Goal: Transaction & Acquisition: Purchase product/service

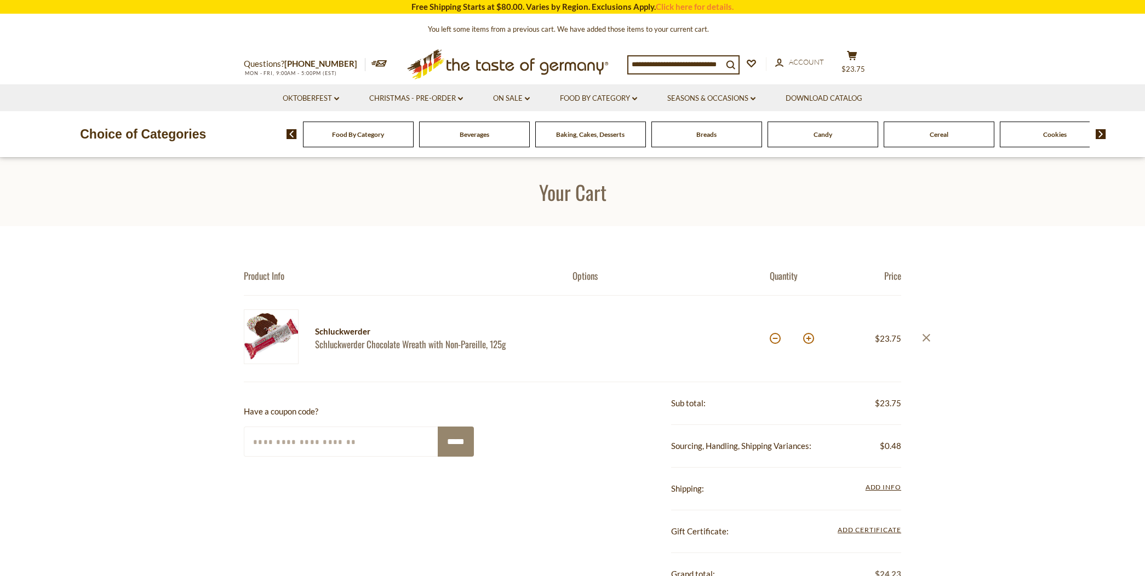
click at [923, 336] on icon "close" at bounding box center [926, 338] width 8 height 8
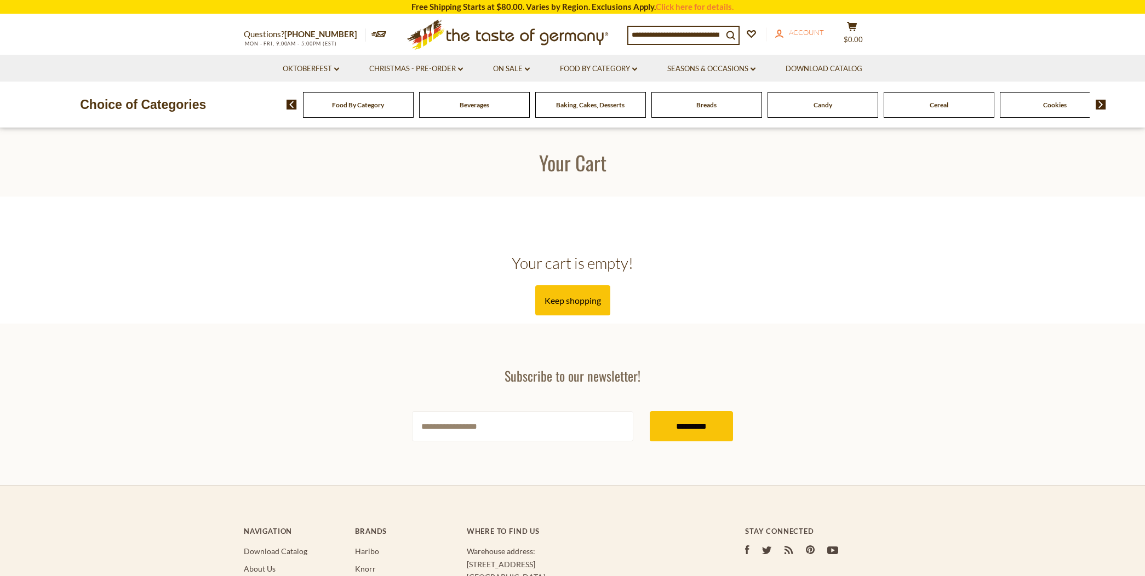
click at [802, 31] on span "Account" at bounding box center [806, 32] width 35 height 9
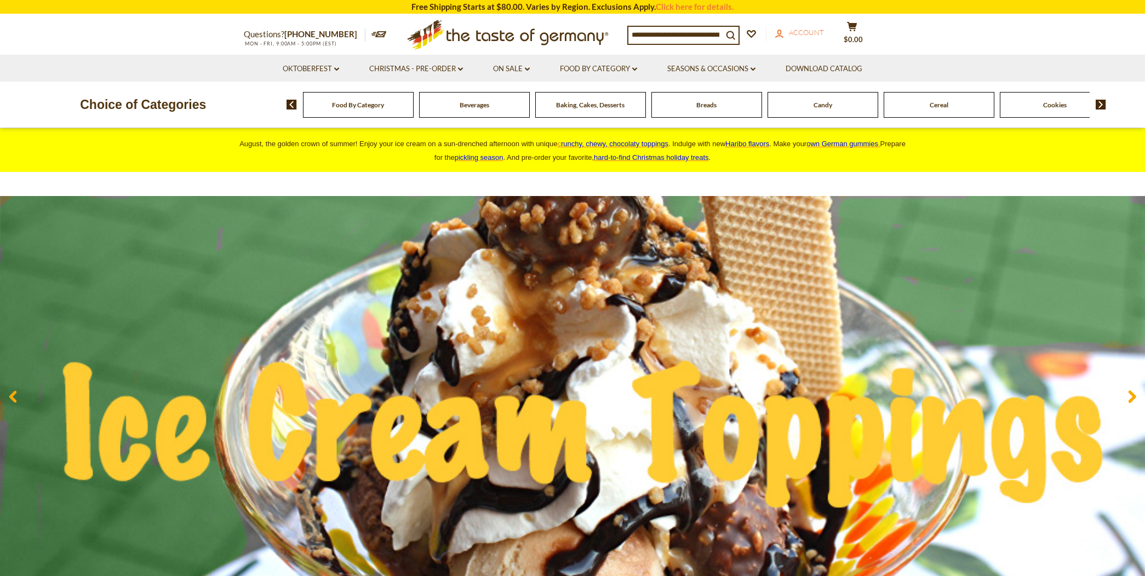
click at [808, 27] on link "account Account" at bounding box center [799, 33] width 49 height 12
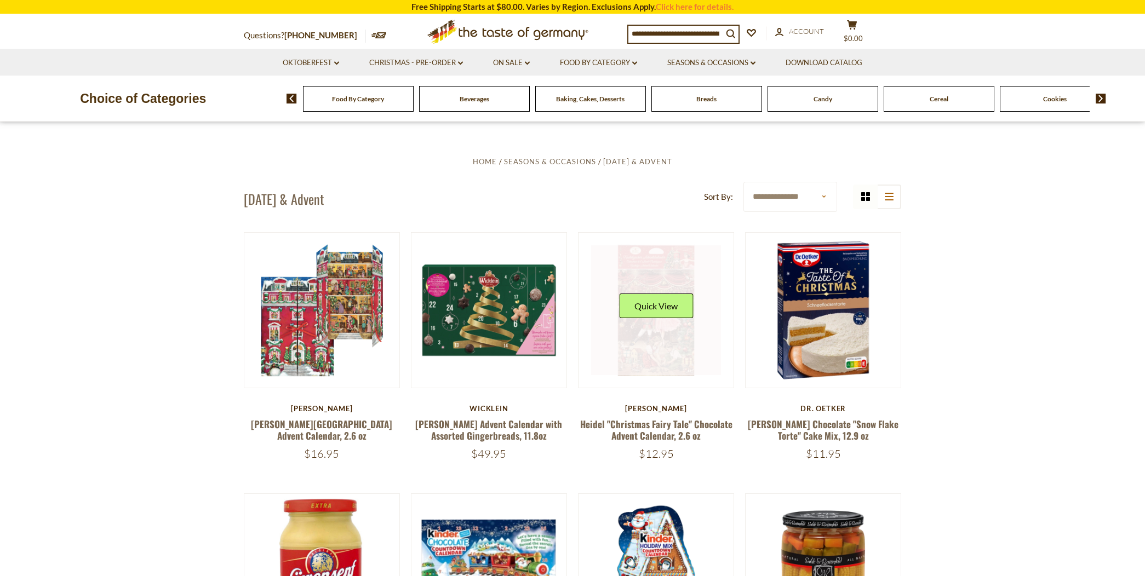
click at [647, 319] on div "Quick View" at bounding box center [656, 310] width 74 height 33
click at [656, 303] on button "Quick View" at bounding box center [656, 306] width 74 height 25
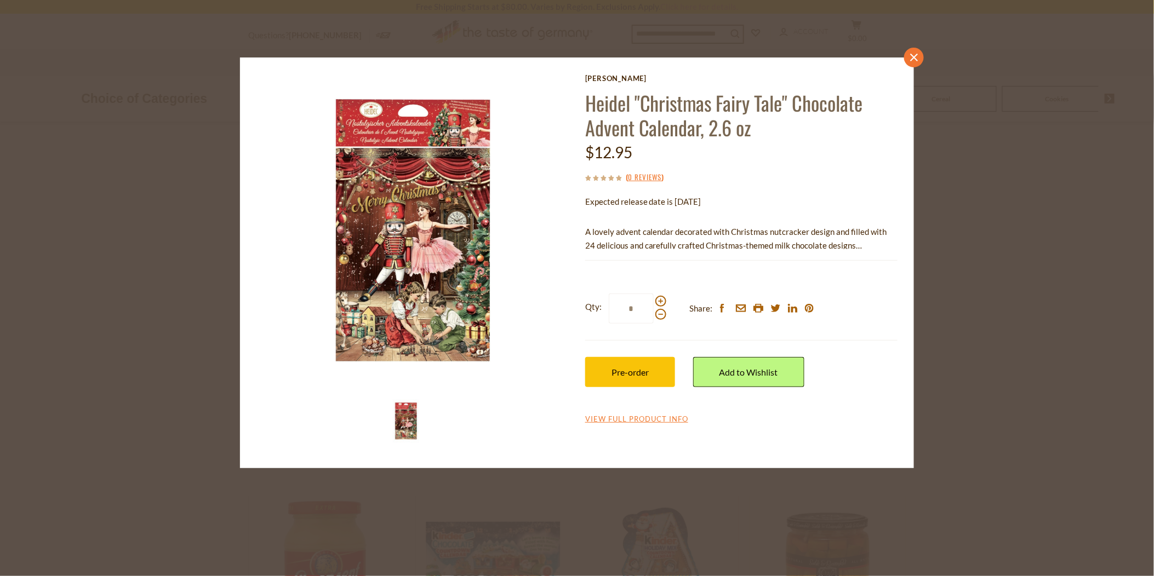
click at [912, 56] on icon at bounding box center [914, 58] width 8 height 8
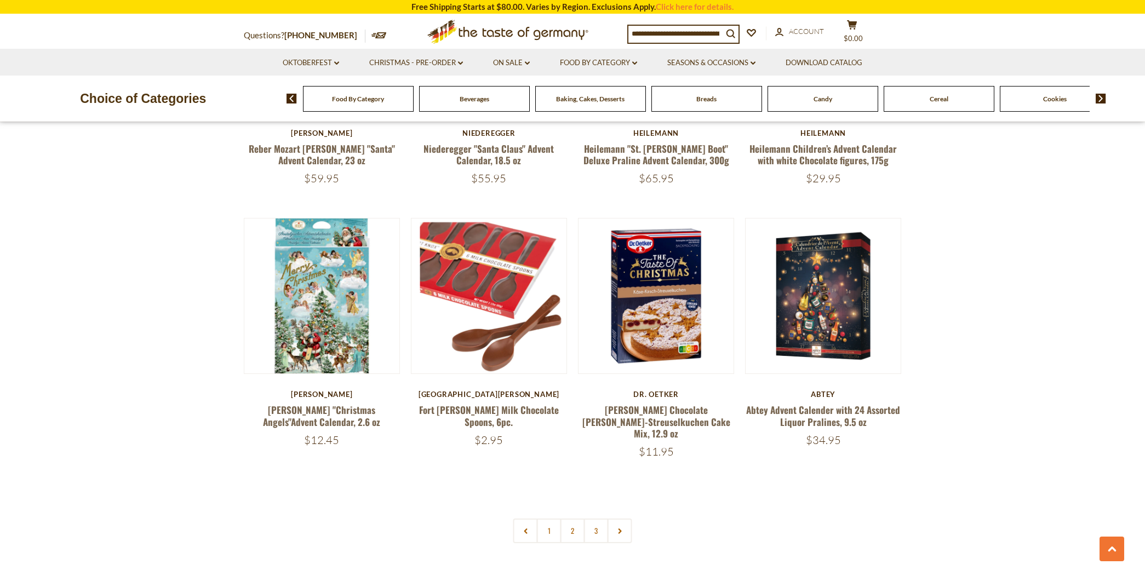
scroll to position [2435, 0]
click at [570, 518] on link "2" at bounding box center [573, 530] width 25 height 25
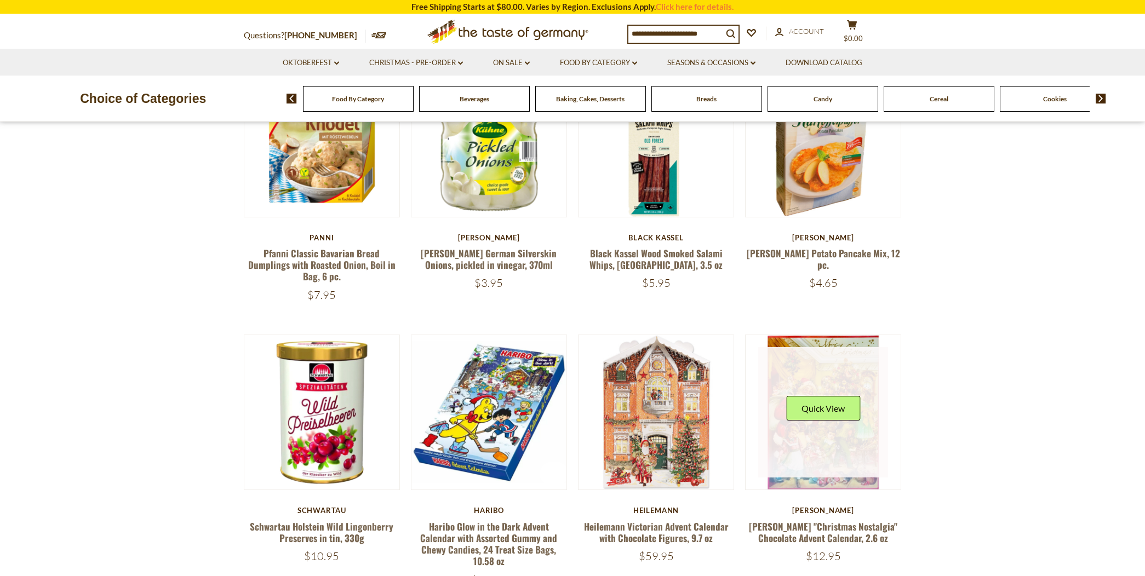
scroll to position [486, 0]
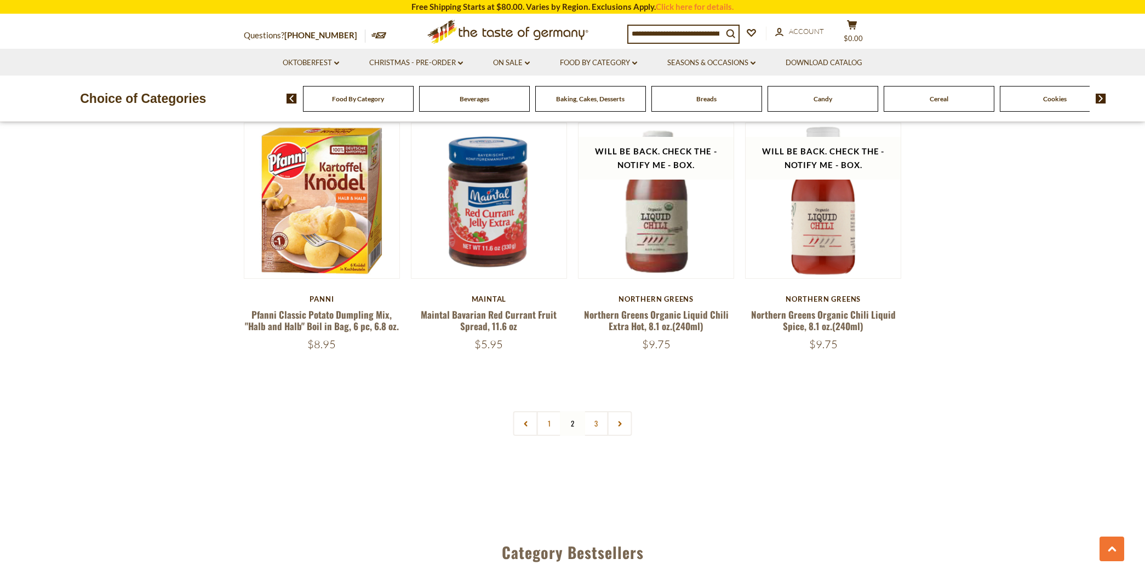
scroll to position [2556, 0]
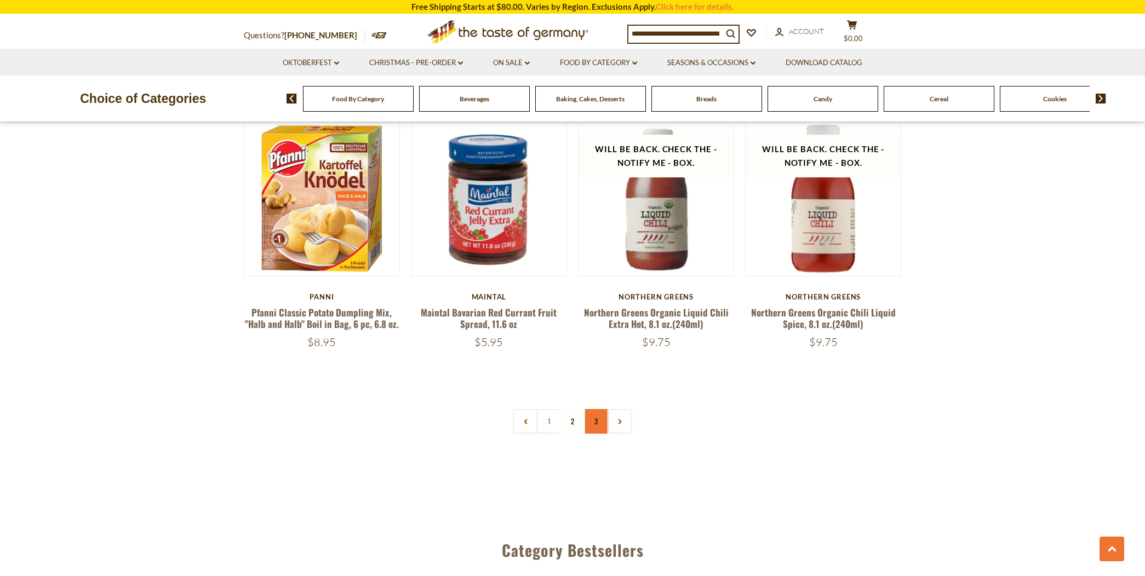
click at [593, 409] on link "3" at bounding box center [596, 421] width 25 height 25
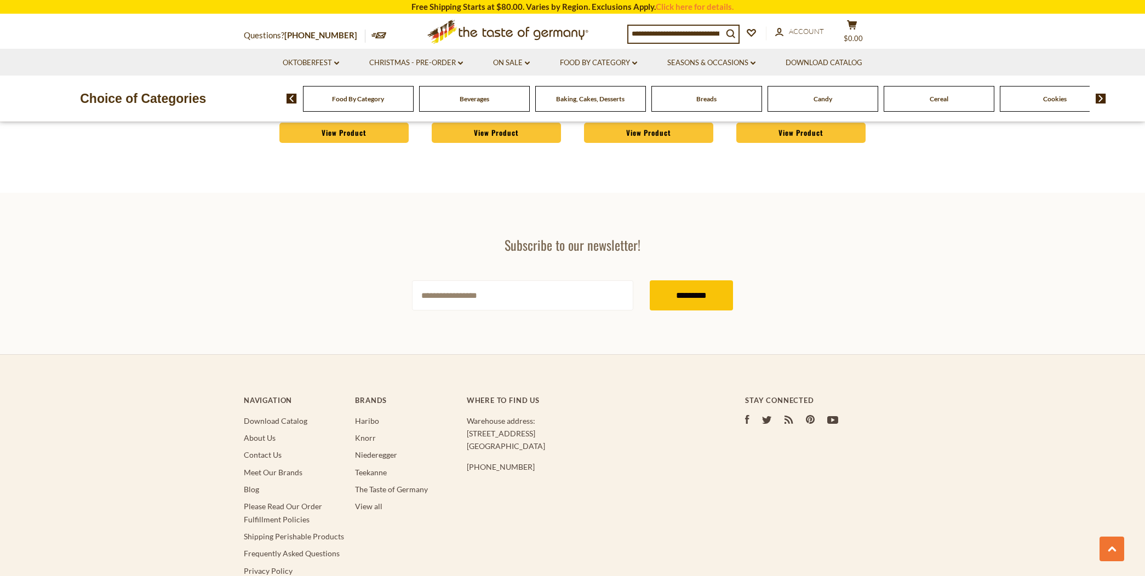
scroll to position [1886, 0]
click at [423, 60] on link "Christmas - PRE-ORDER dropdown_arrow" at bounding box center [416, 63] width 94 height 12
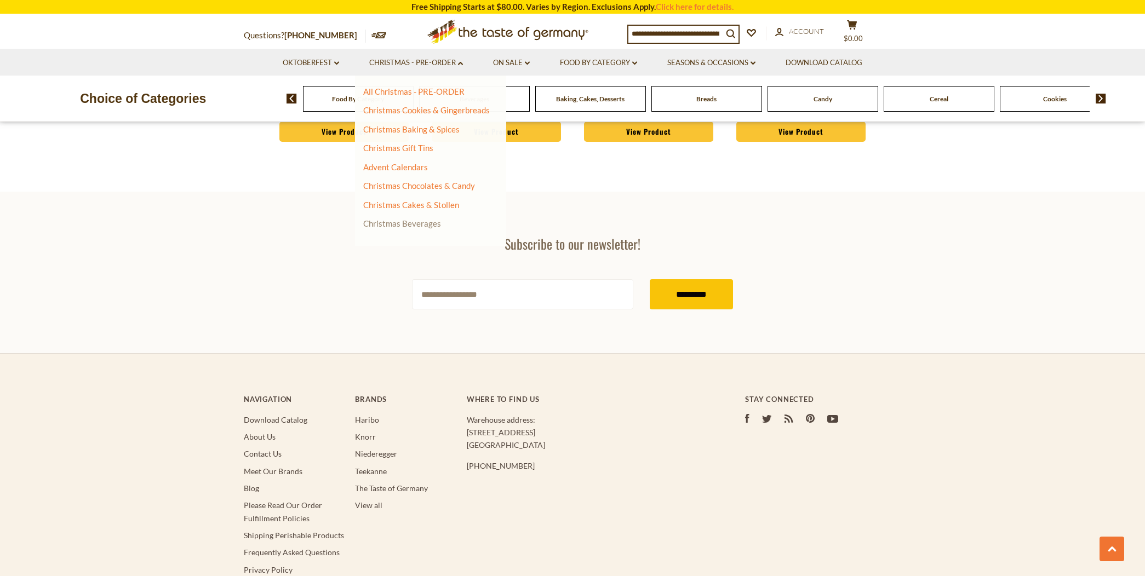
click at [428, 221] on link "Christmas Beverages" at bounding box center [402, 224] width 78 height 10
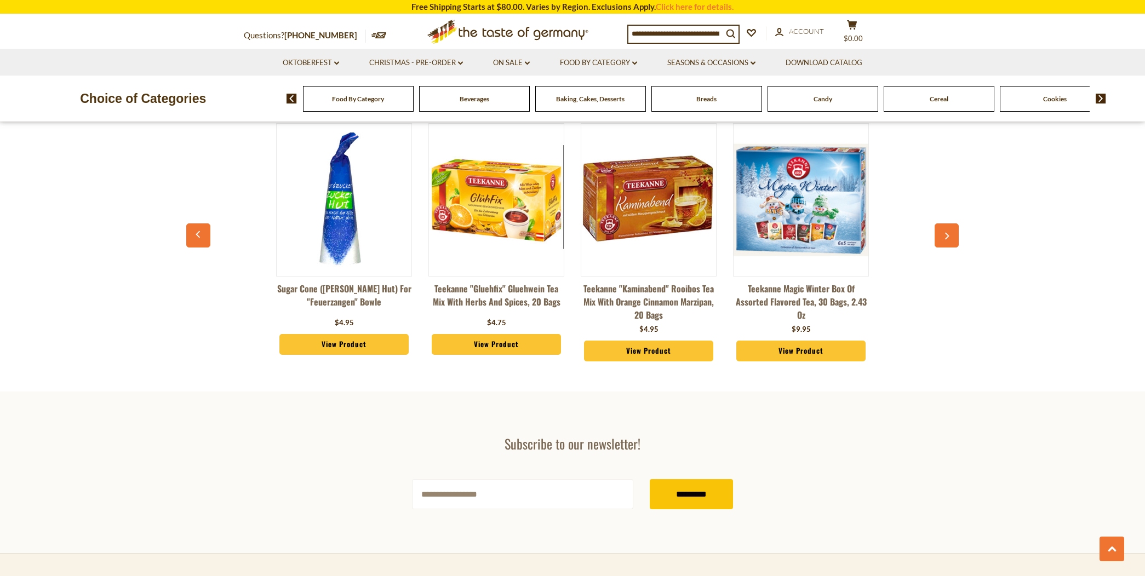
scroll to position [2740, 0]
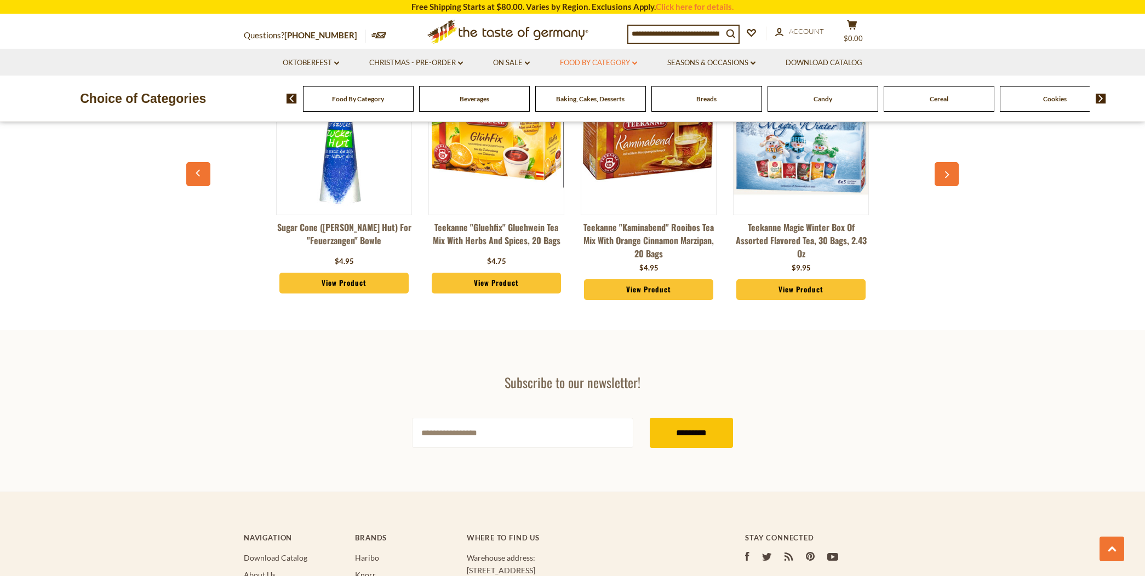
click at [595, 57] on link "Food By Category dropdown_arrow" at bounding box center [598, 63] width 77 height 12
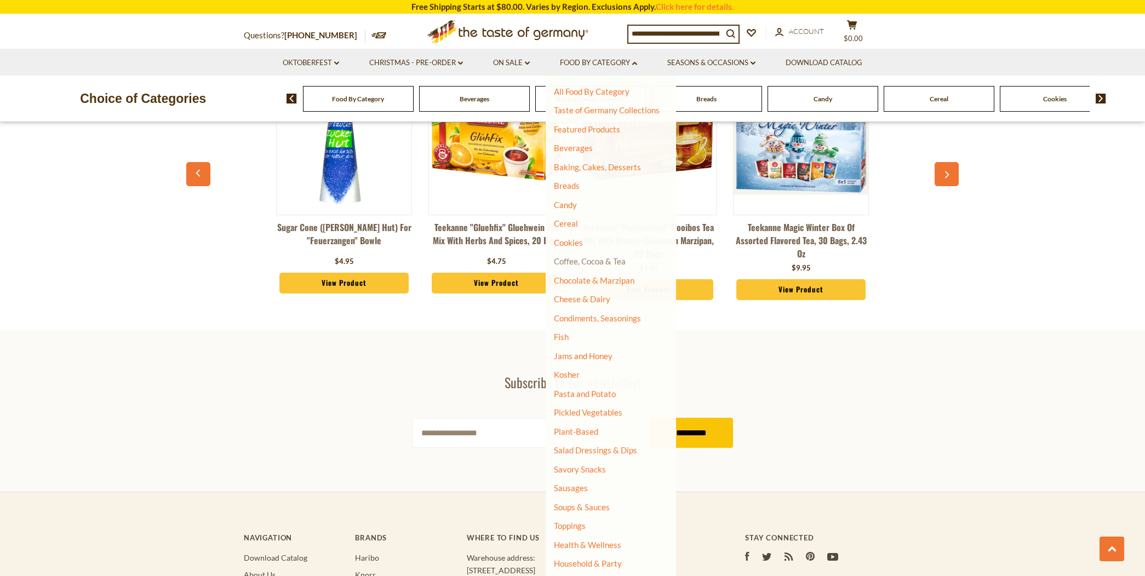
click at [582, 259] on link "Coffee, Cocoa & Tea" at bounding box center [590, 261] width 72 height 10
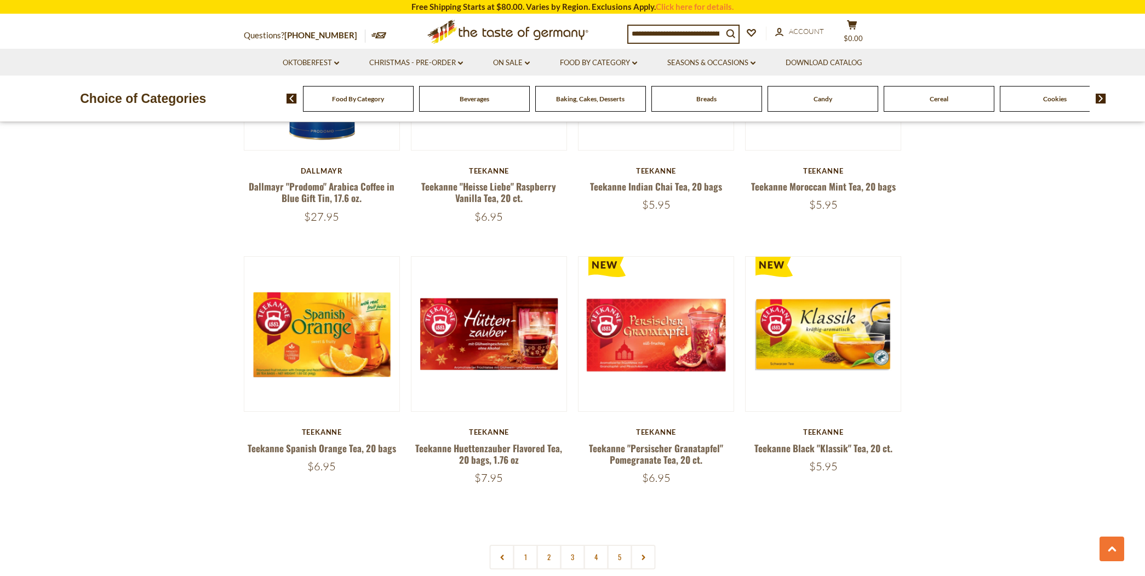
scroll to position [2436, 0]
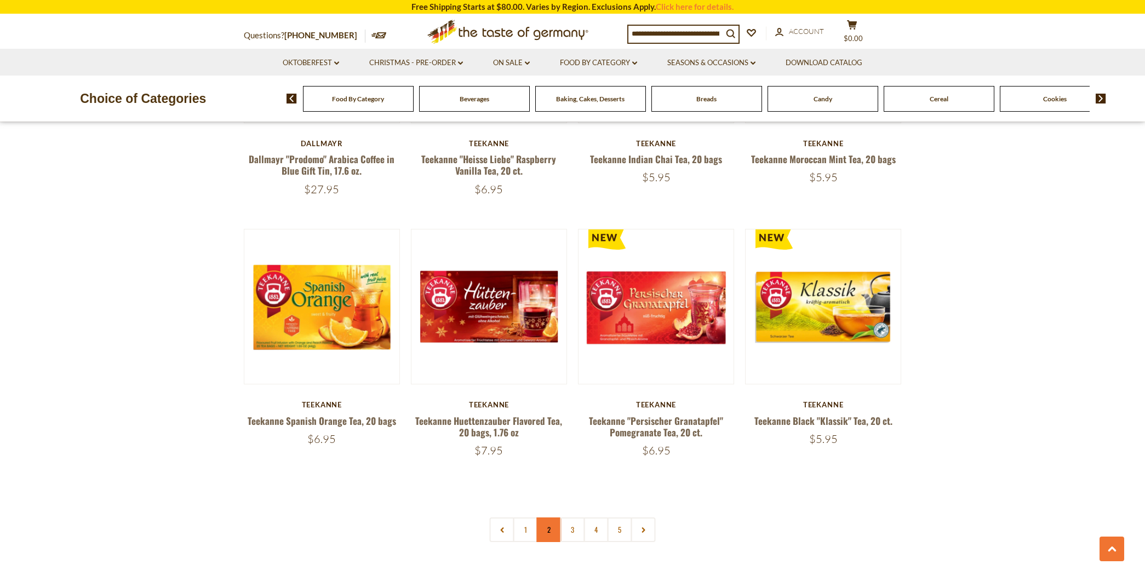
click at [549, 518] on link "2" at bounding box center [549, 530] width 25 height 25
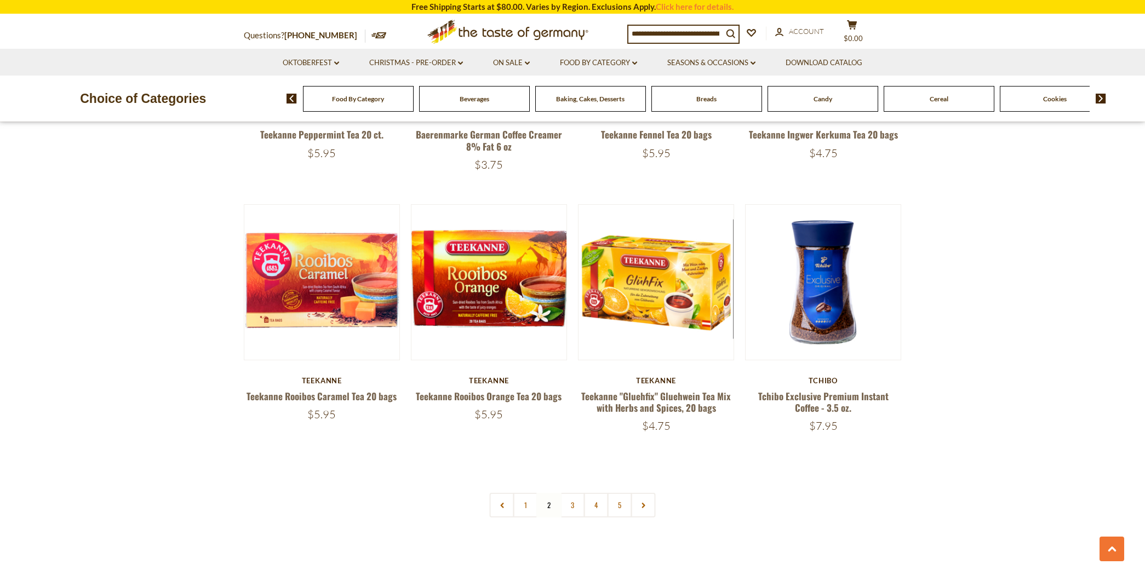
scroll to position [2434, 0]
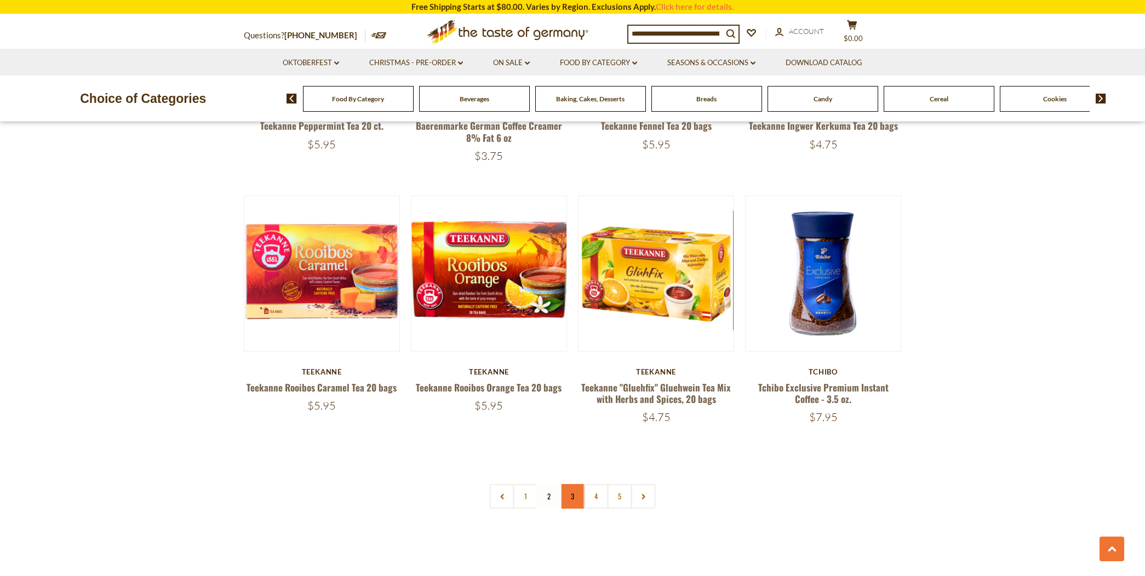
click at [568, 493] on link "3" at bounding box center [573, 496] width 25 height 25
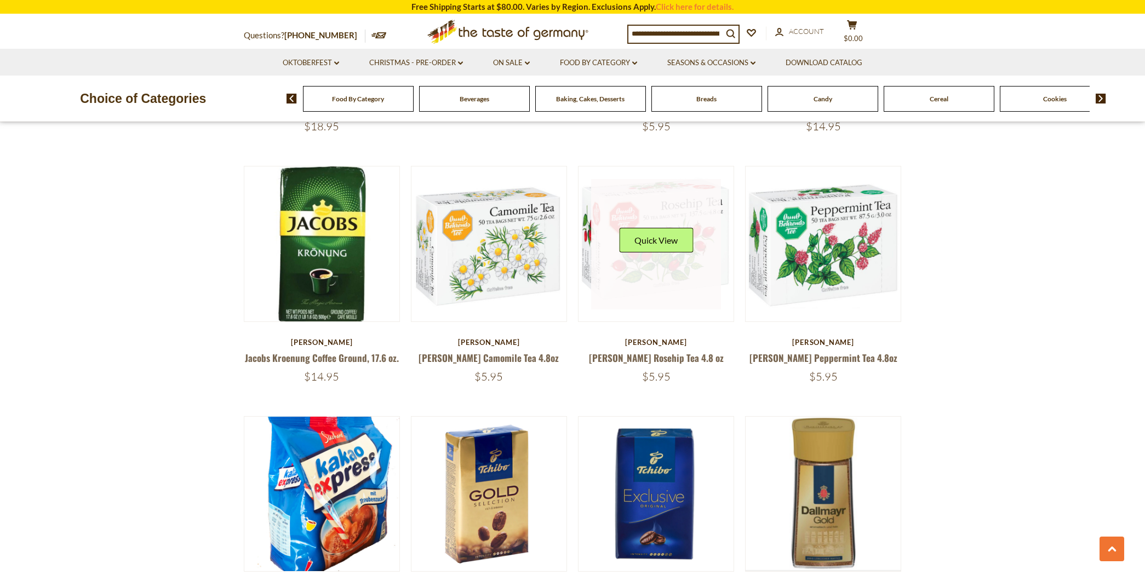
scroll to position [1277, 0]
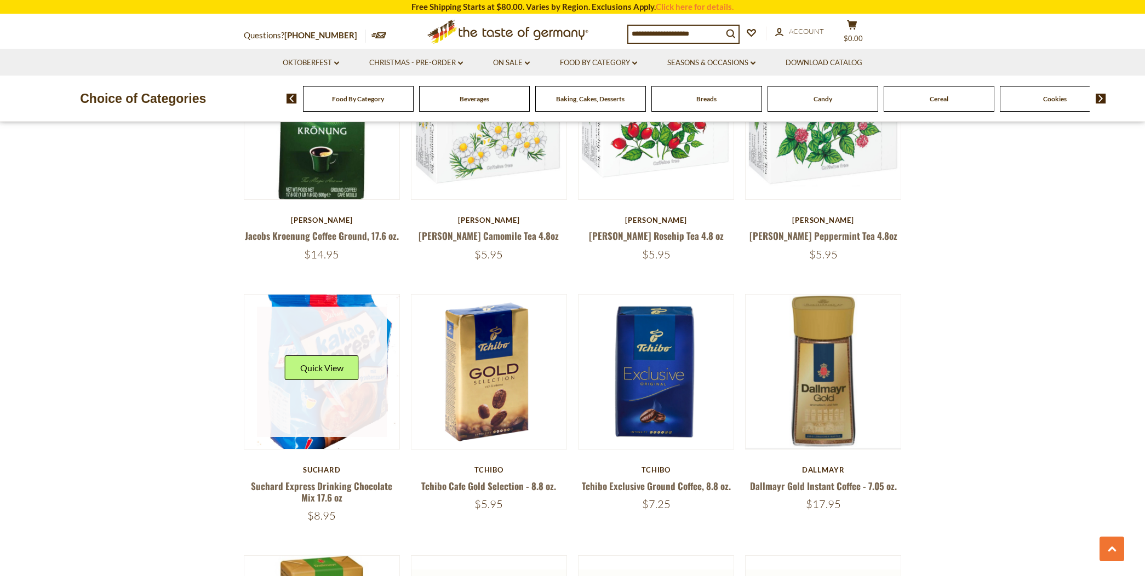
click at [333, 419] on link at bounding box center [322, 372] width 130 height 130
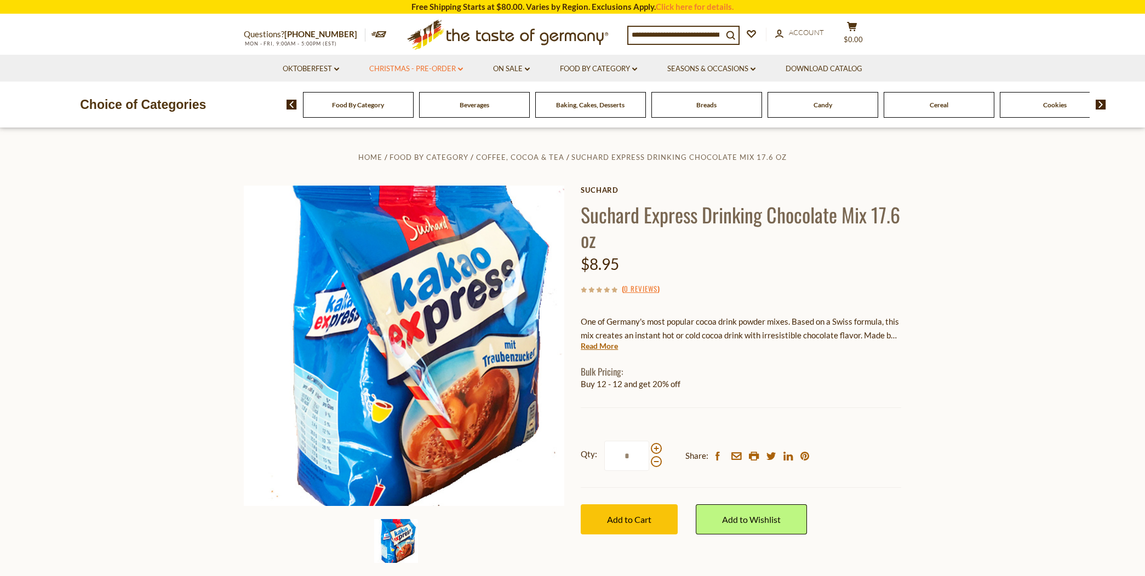
click at [404, 64] on link "Christmas - PRE-ORDER dropdown_arrow" at bounding box center [416, 69] width 94 height 12
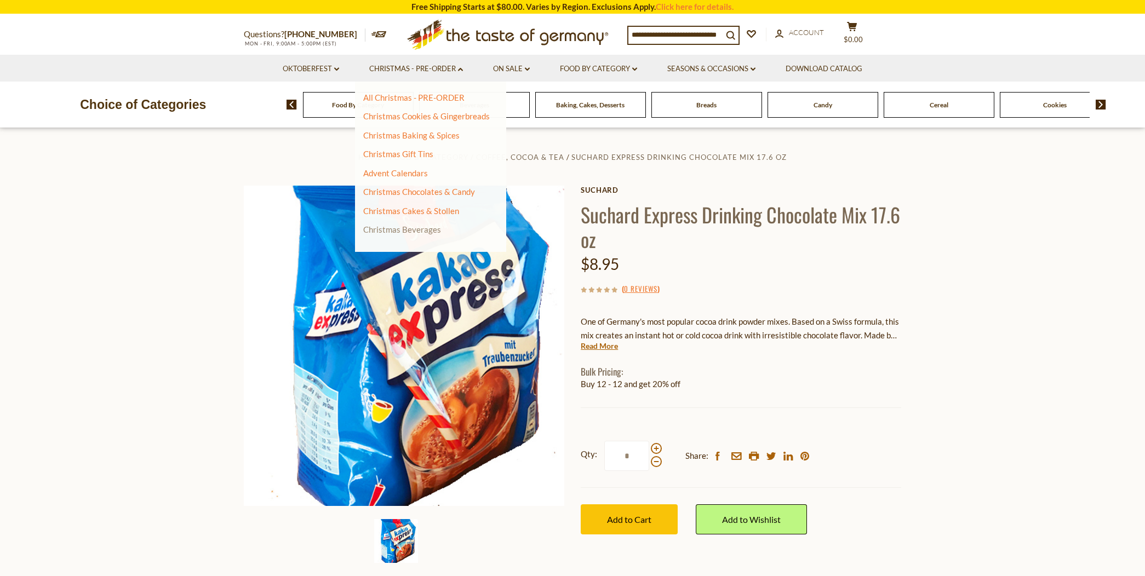
click at [382, 226] on link "Christmas Beverages" at bounding box center [402, 230] width 78 height 10
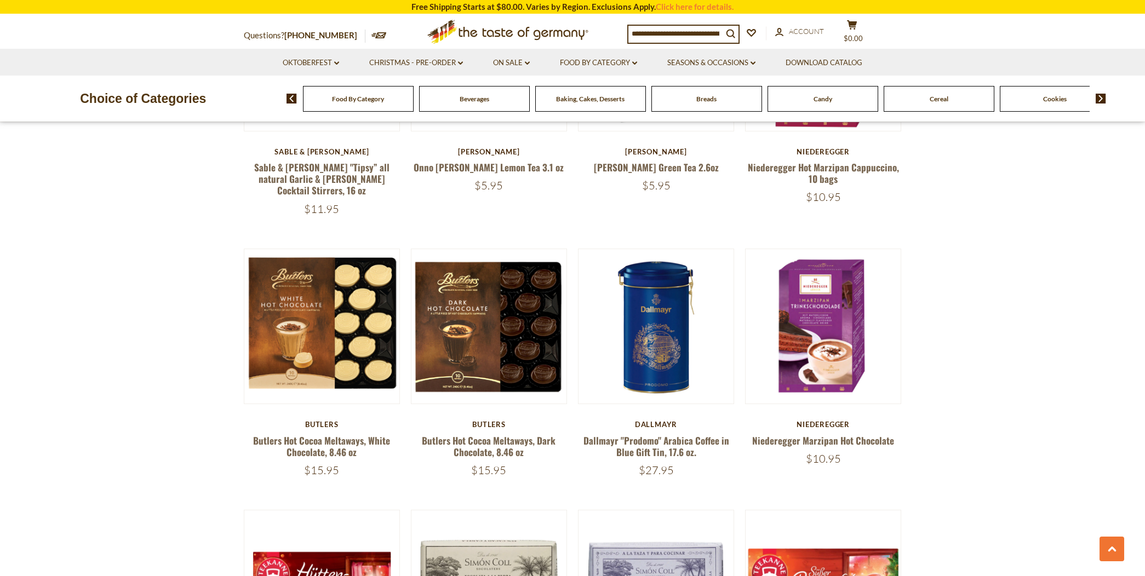
scroll to position [670, 0]
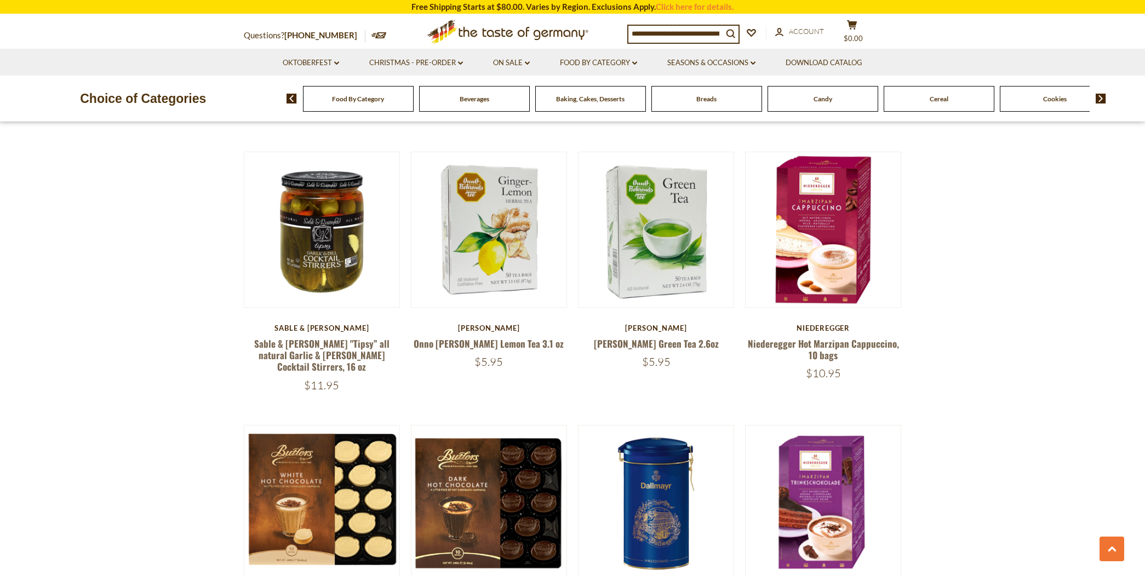
click at [468, 99] on span "Beverages" at bounding box center [475, 99] width 30 height 8
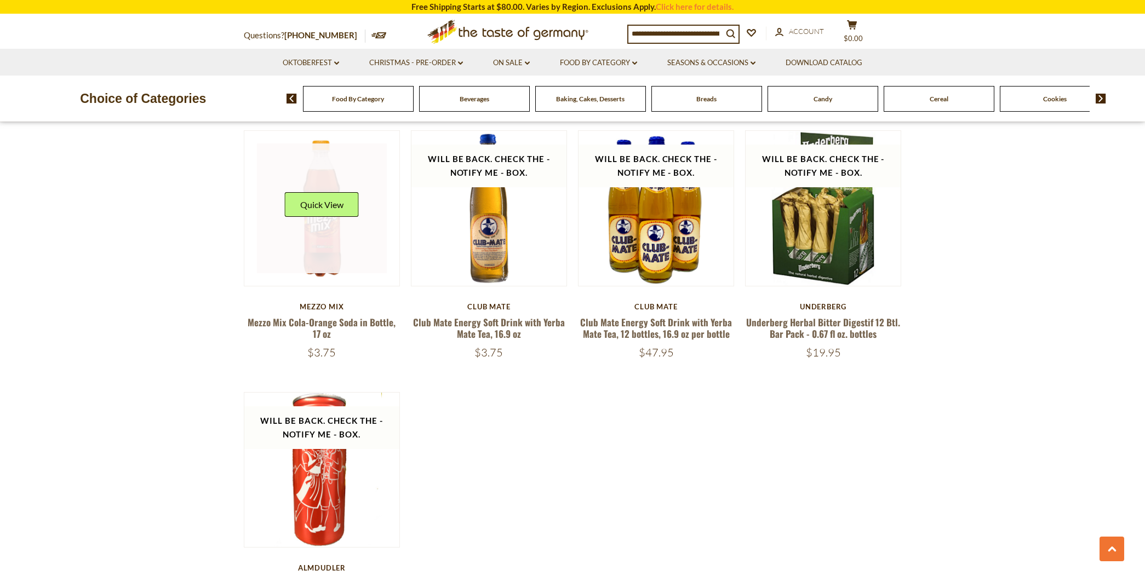
scroll to position [1948, 0]
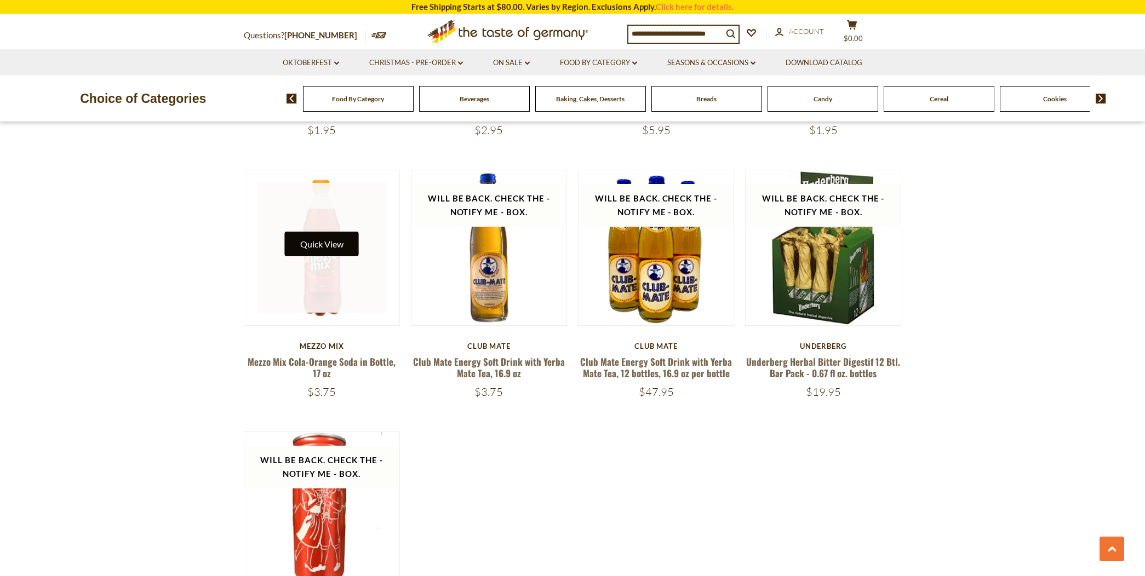
click at [319, 253] on button "Quick View" at bounding box center [322, 244] width 74 height 25
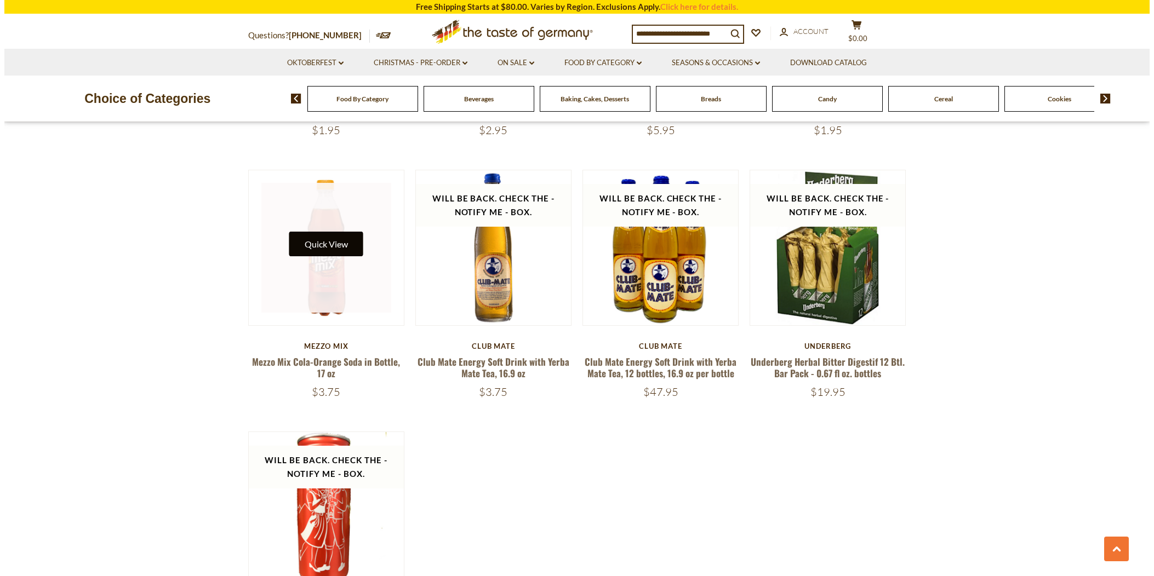
scroll to position [1950, 0]
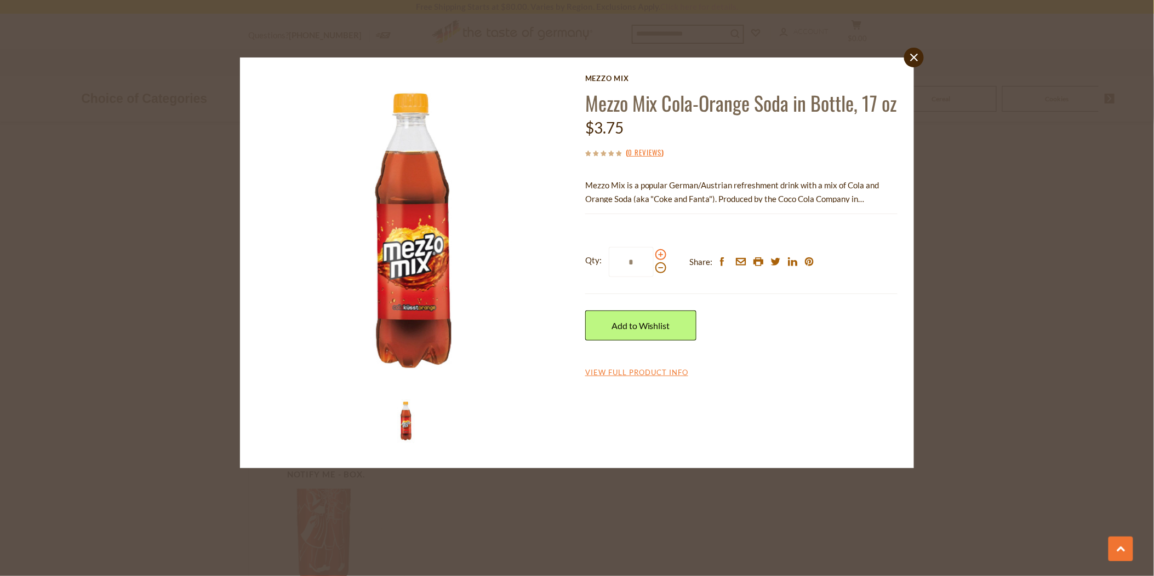
click at [659, 260] on span at bounding box center [660, 254] width 11 height 11
click at [654, 277] on input "*" at bounding box center [631, 262] width 45 height 30
type input "*"
click at [652, 379] on div "Mezzo Mix Mezzo Mix Cola-Orange Soda in Bottle, 17 oz $3.75 ( 0 Reviews ) Mezzo…" at bounding box center [741, 226] width 312 height 305
click at [650, 378] on link "View Full Product Info" at bounding box center [636, 373] width 103 height 10
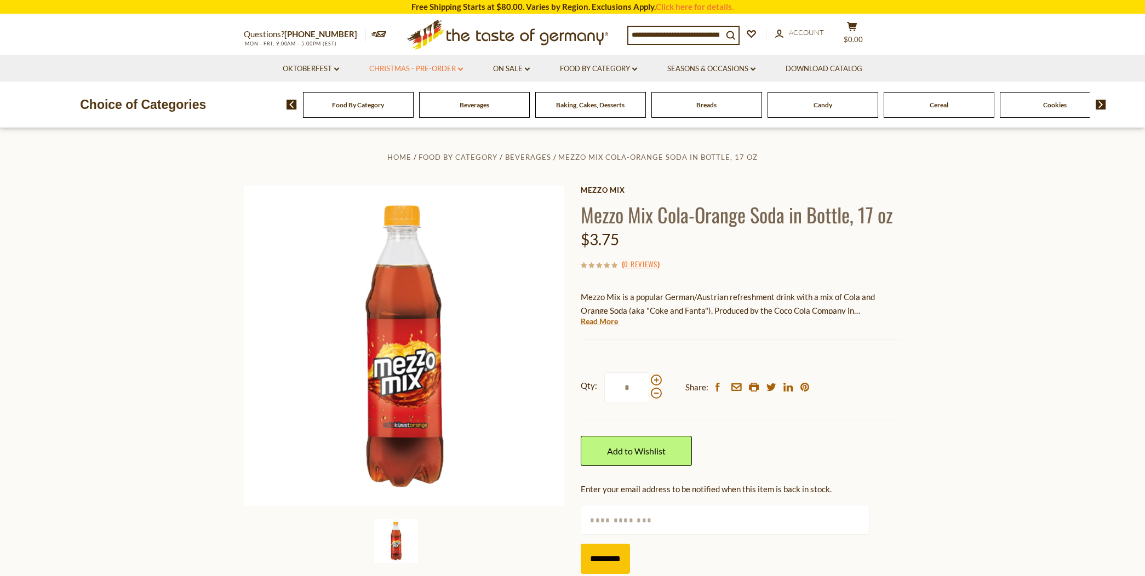
click at [425, 67] on link "Christmas - PRE-ORDER dropdown_arrow" at bounding box center [416, 69] width 94 height 12
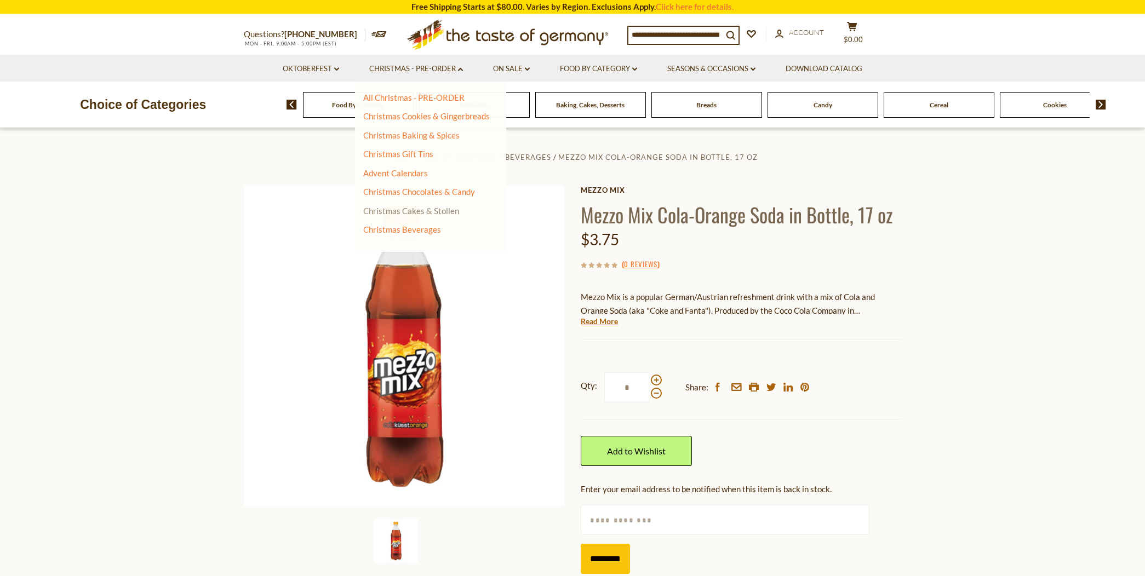
click at [441, 207] on link "Christmas Cakes & Stollen" at bounding box center [411, 211] width 96 height 10
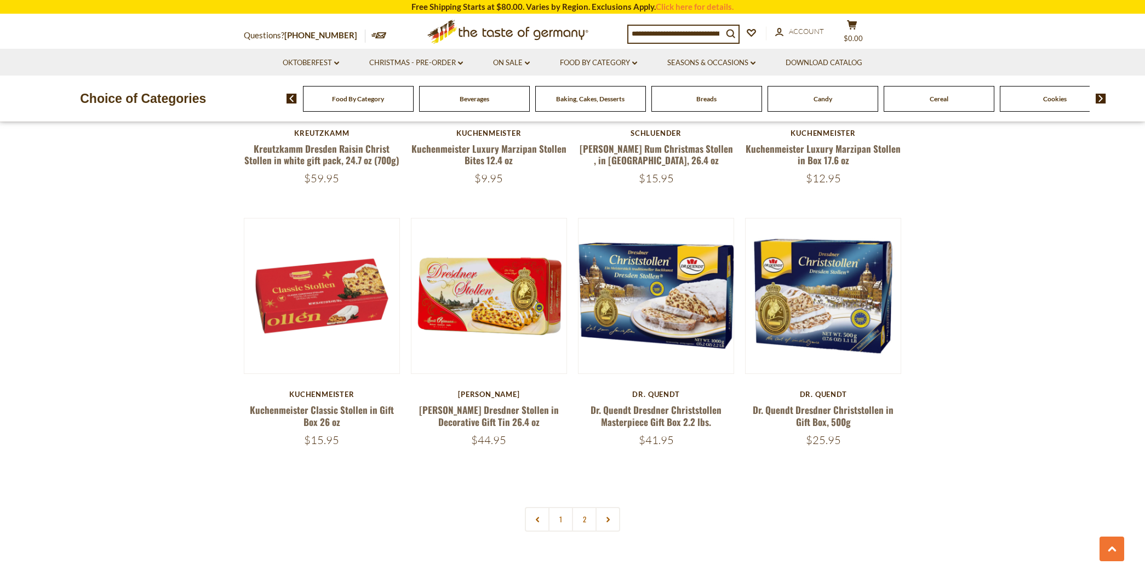
scroll to position [2435, 0]
click at [581, 517] on link "2" at bounding box center [584, 519] width 25 height 25
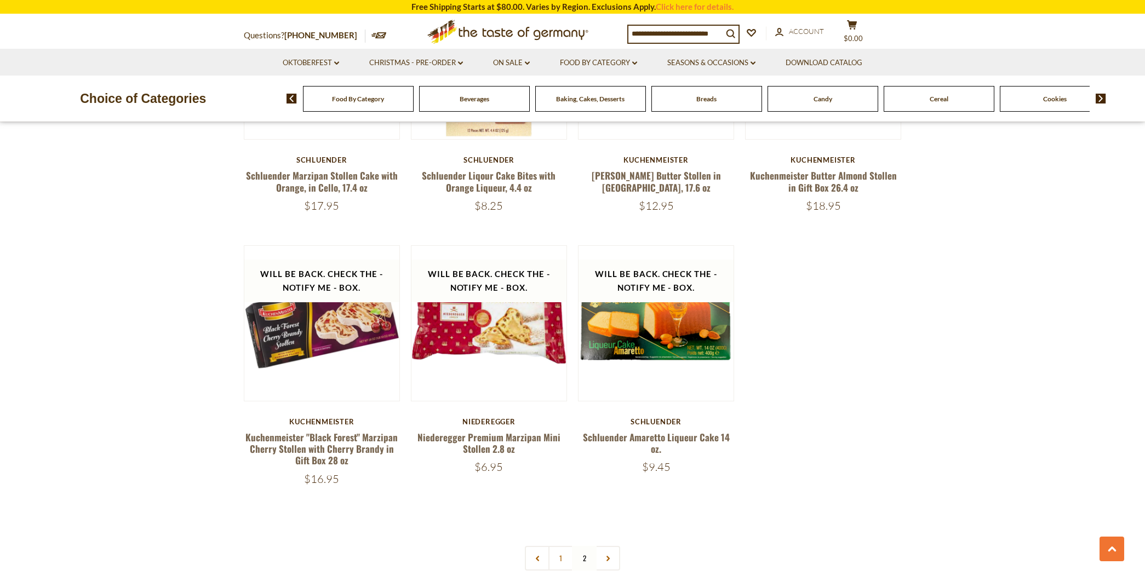
scroll to position [1338, 0]
click at [608, 556] on icon at bounding box center [608, 558] width 7 height 5
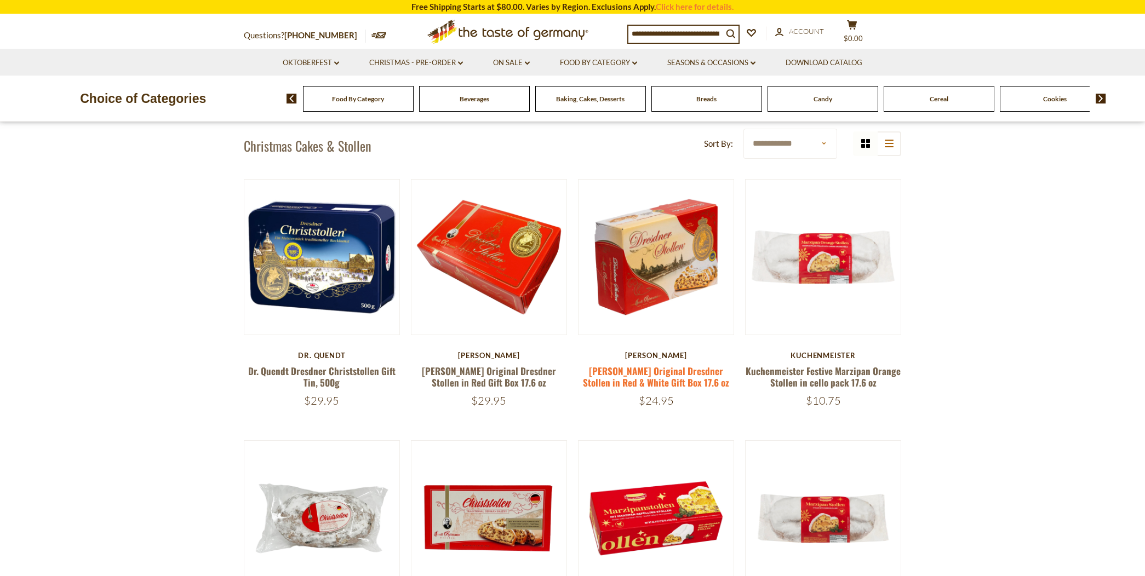
scroll to position [365, 0]
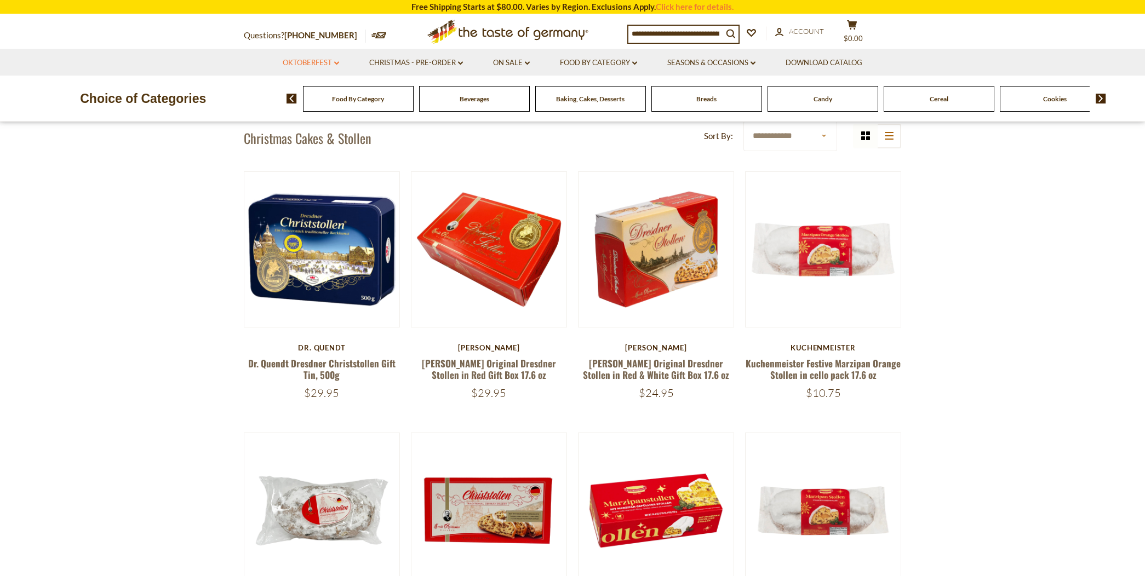
click at [289, 58] on link "Oktoberfest dropdown_arrow" at bounding box center [311, 63] width 56 height 12
click at [321, 108] on link "Oktoberfest Foods" at bounding box center [310, 110] width 67 height 10
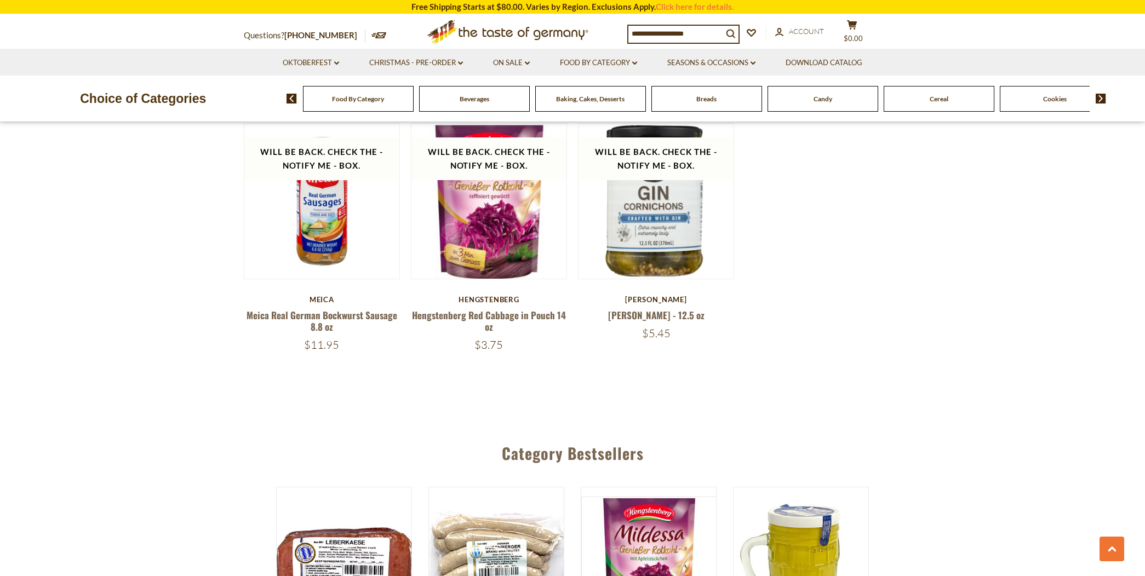
scroll to position [1705, 0]
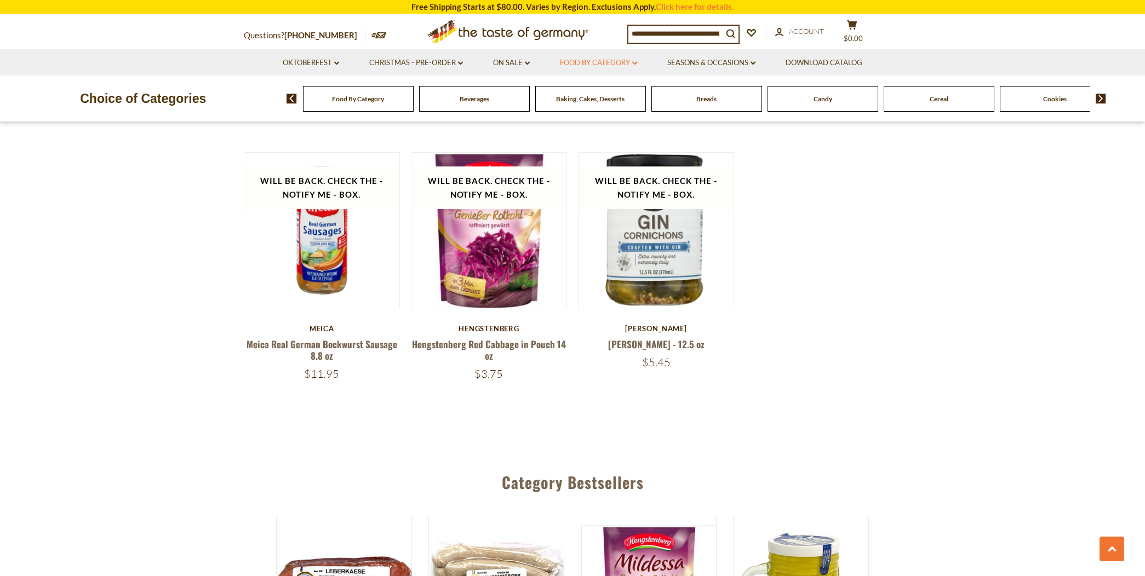
click at [587, 60] on link "Food By Category dropdown_arrow" at bounding box center [598, 63] width 77 height 12
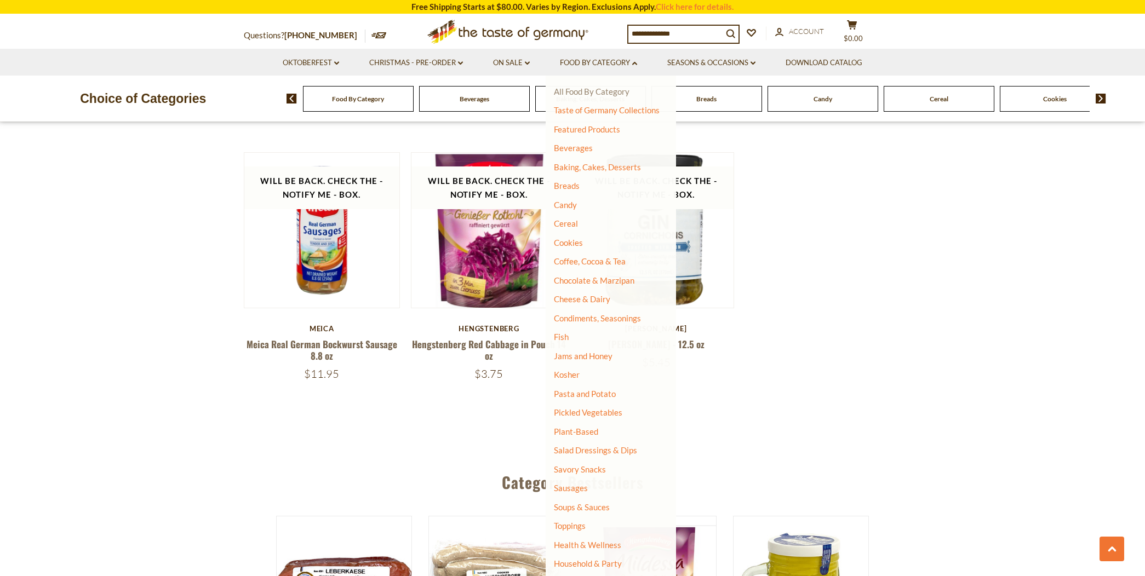
click at [594, 88] on link "All Food By Category" at bounding box center [592, 92] width 76 height 10
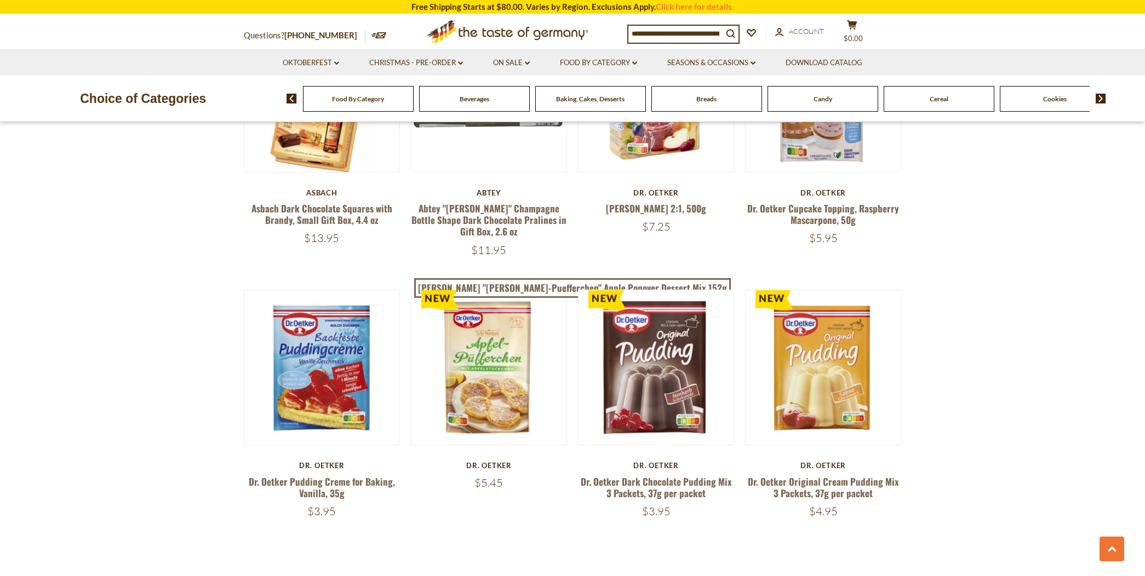
scroll to position [2131, 0]
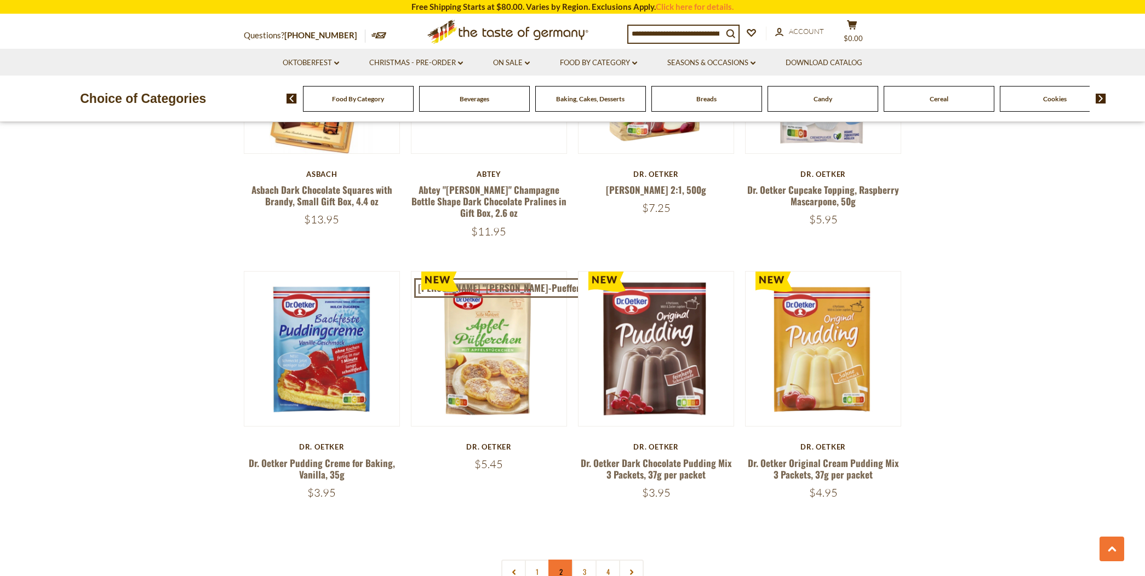
click at [559, 560] on link "2" at bounding box center [561, 572] width 25 height 25
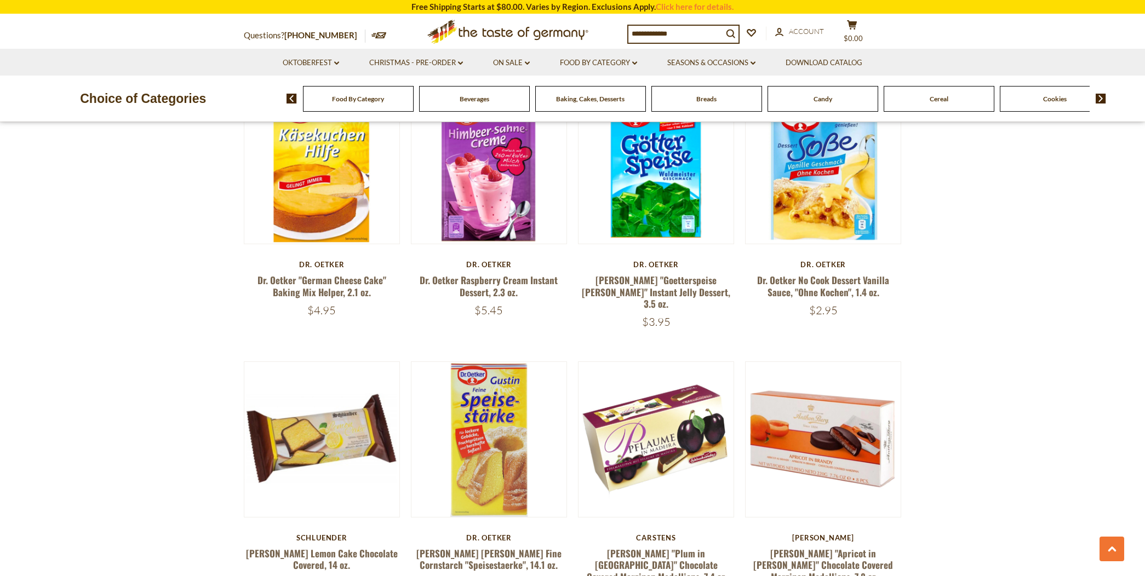
scroll to position [1843, 0]
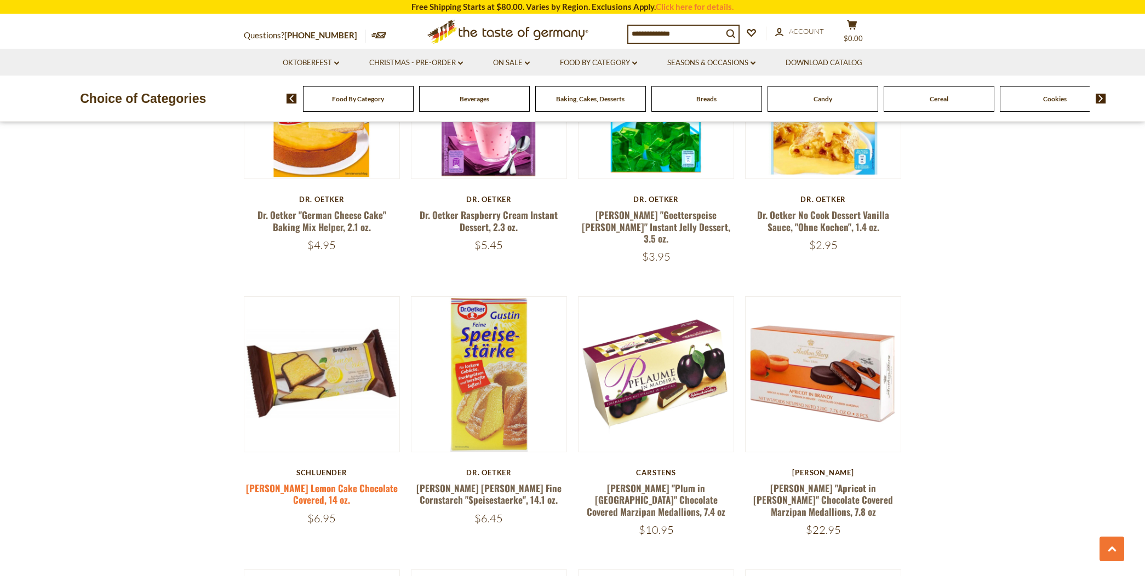
click at [330, 482] on link "[PERSON_NAME] Lemon Cake Chocolate Covered, 14 oz." at bounding box center [322, 494] width 152 height 25
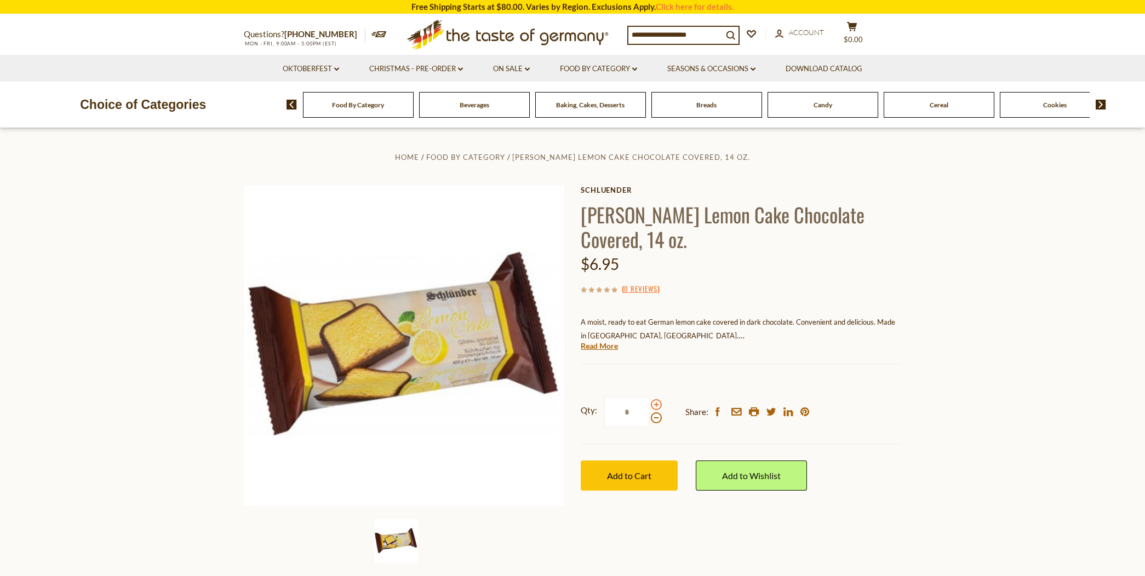
click at [654, 403] on span at bounding box center [656, 404] width 11 height 11
click at [649, 403] on input "*" at bounding box center [626, 412] width 45 height 30
type input "*"
click at [618, 472] on span "Add to Cart" at bounding box center [629, 476] width 44 height 10
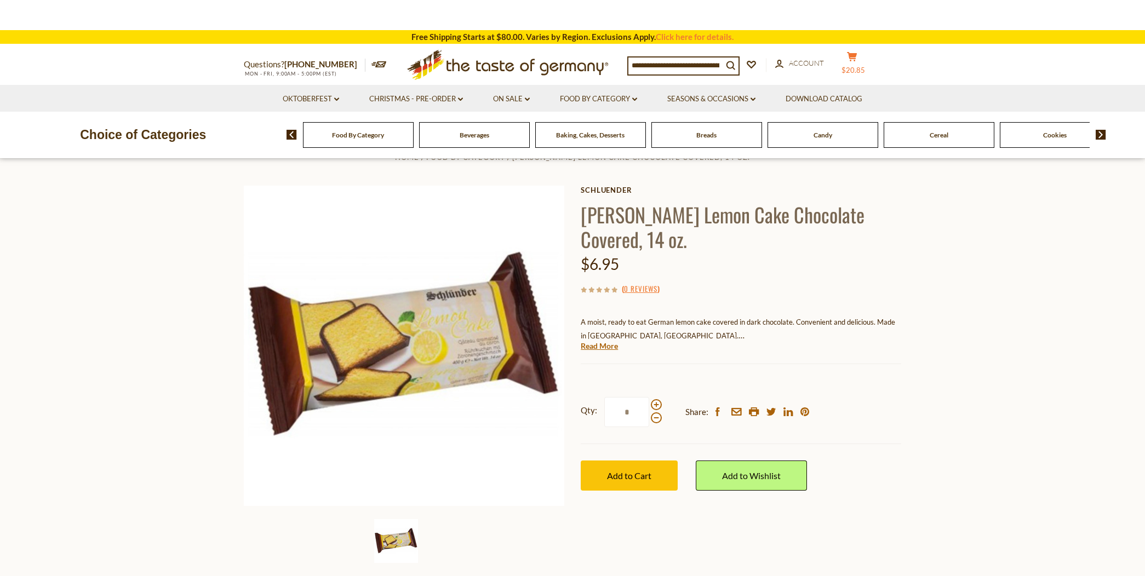
click at [856, 55] on icon at bounding box center [852, 56] width 10 height 9
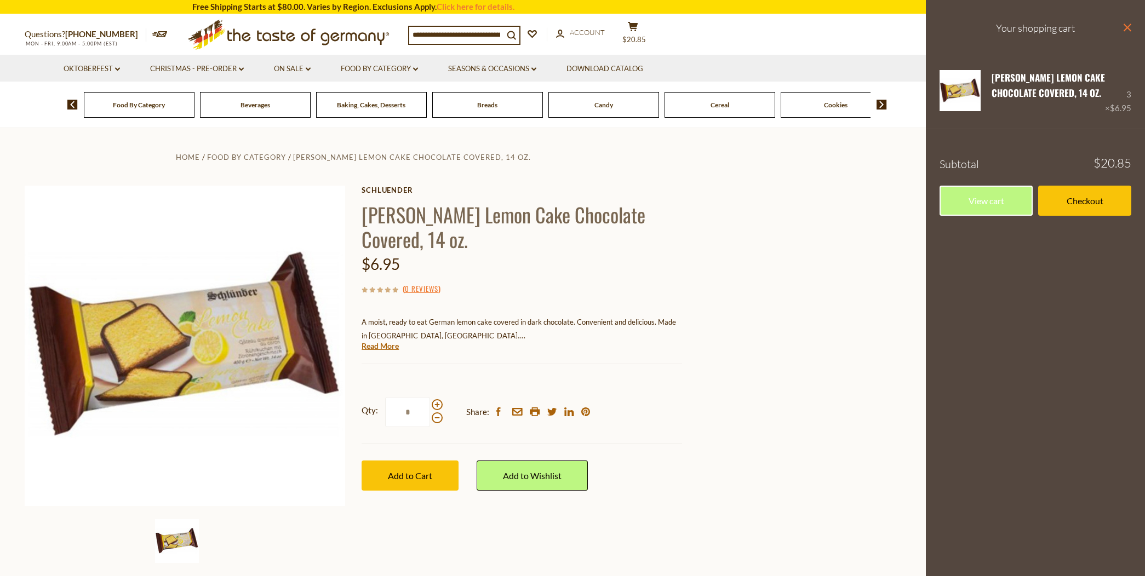
click at [1128, 24] on icon "close" at bounding box center [1127, 28] width 8 height 8
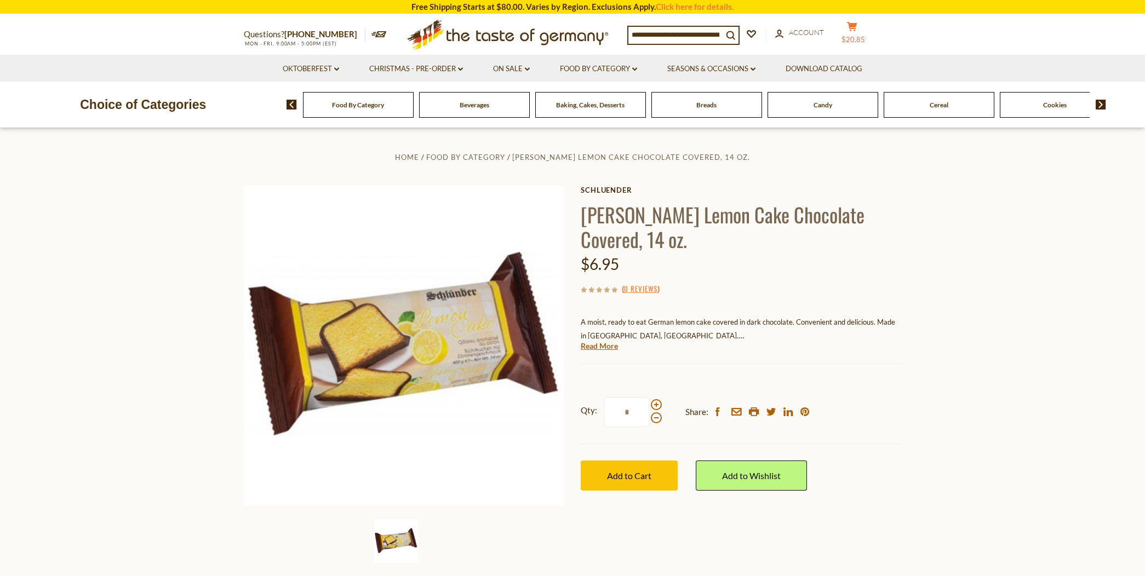
click at [856, 22] on icon "cart" at bounding box center [852, 26] width 10 height 9
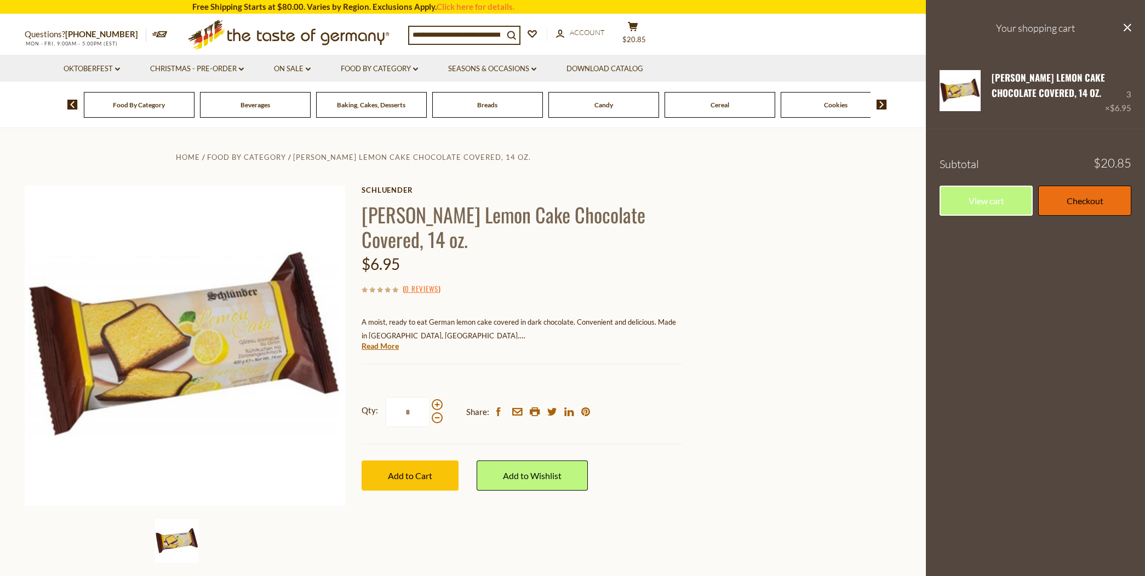
click at [1077, 194] on link "Checkout" at bounding box center [1084, 201] width 93 height 30
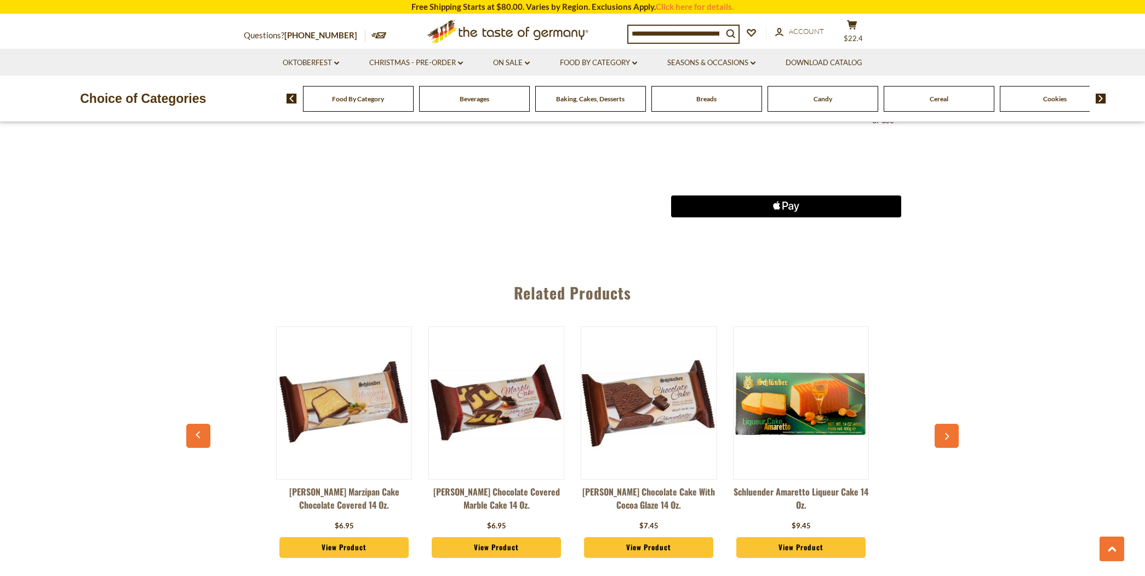
scroll to position [609, 0]
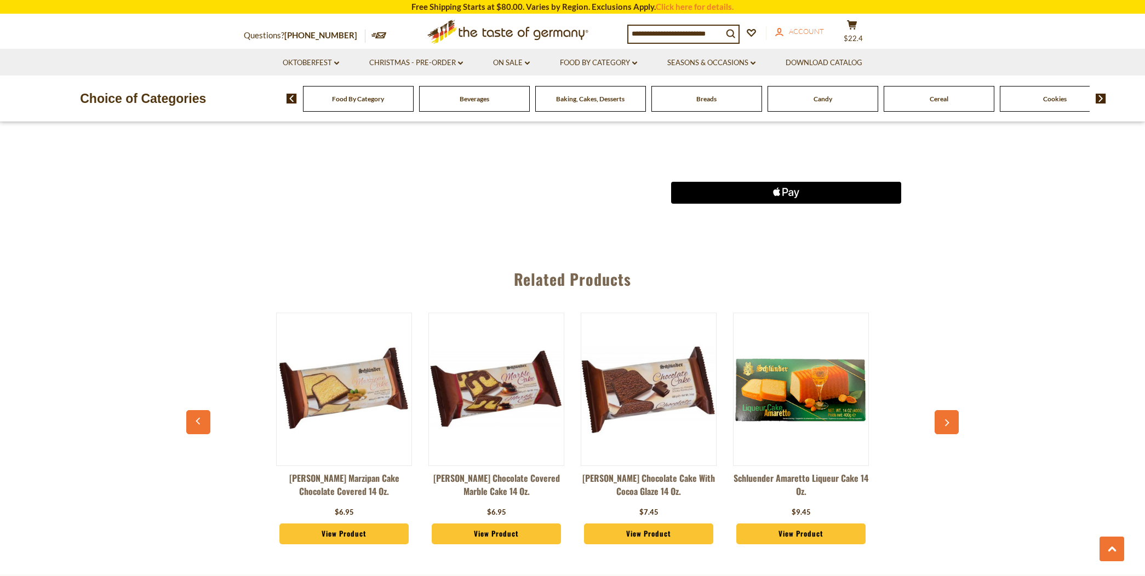
click at [810, 26] on link "account Account" at bounding box center [799, 32] width 49 height 12
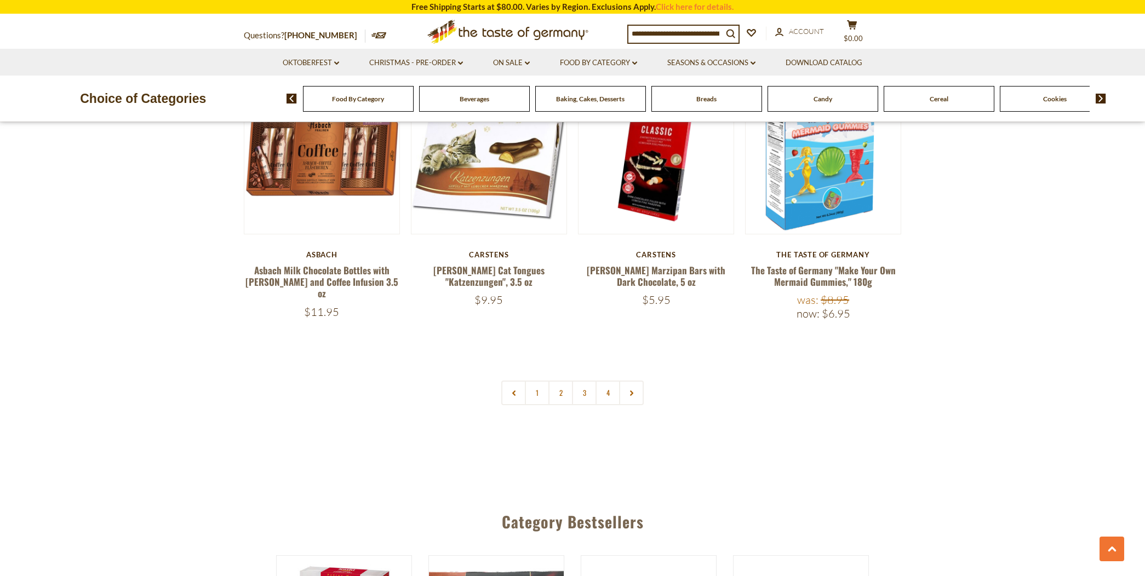
scroll to position [2314, 0]
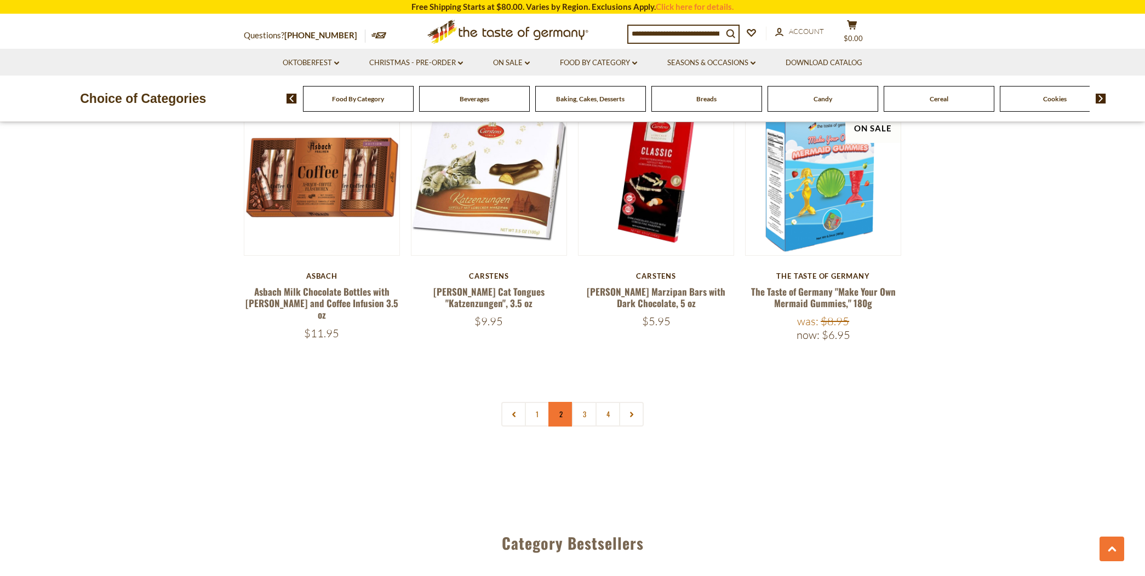
click at [559, 402] on link "2" at bounding box center [561, 414] width 25 height 25
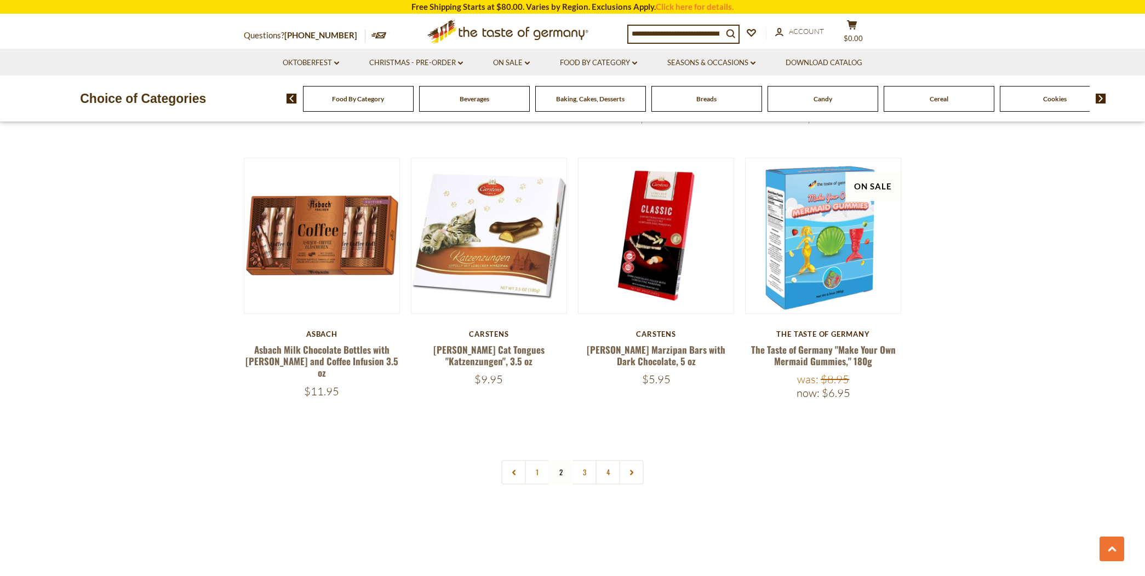
scroll to position [2331, 0]
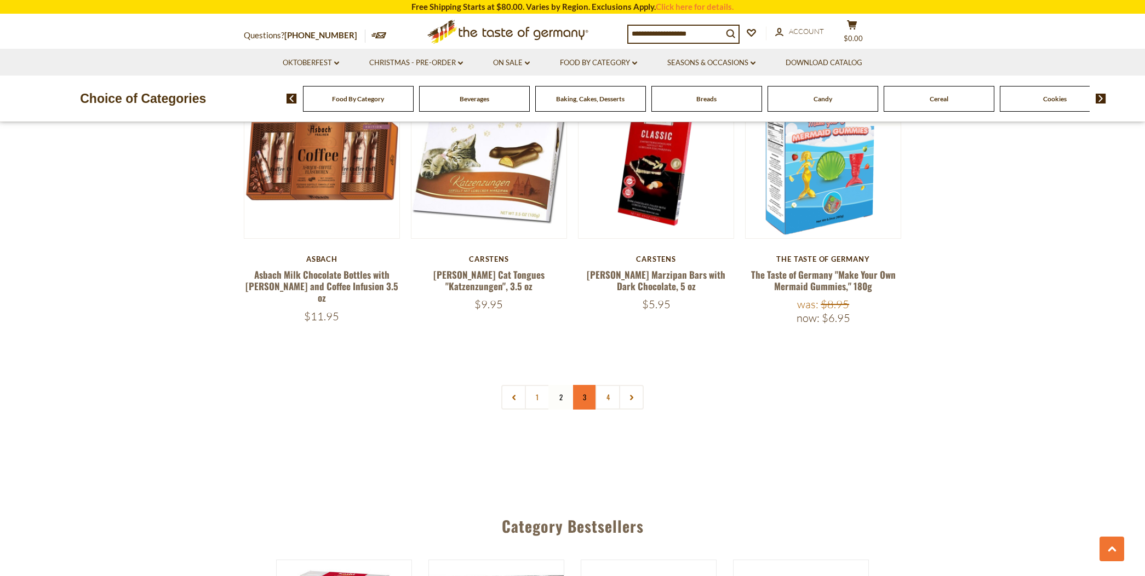
click at [583, 385] on link "3" at bounding box center [584, 397] width 25 height 25
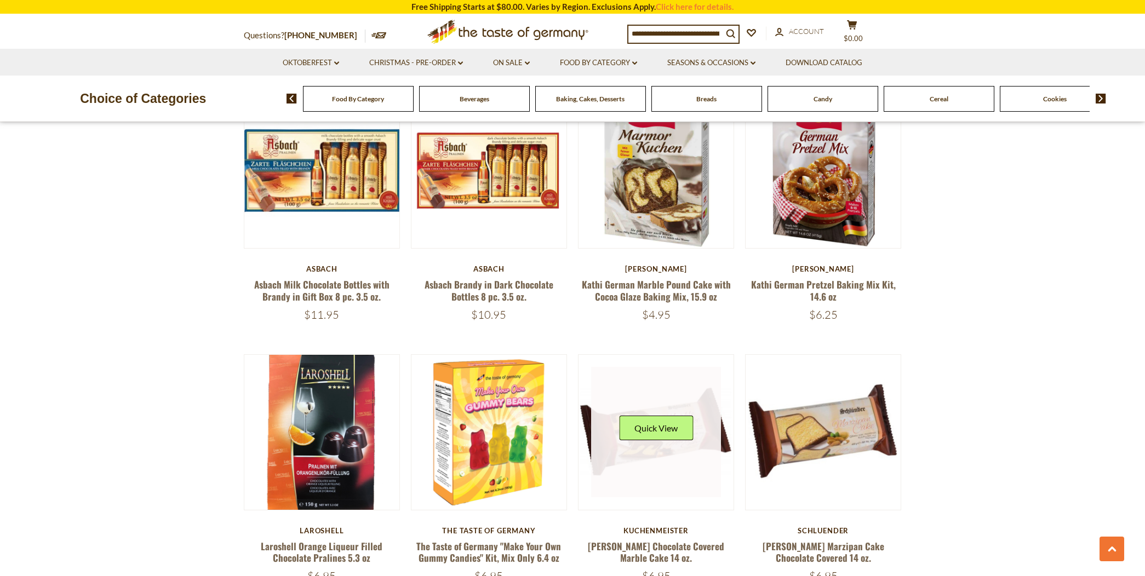
scroll to position [2148, 0]
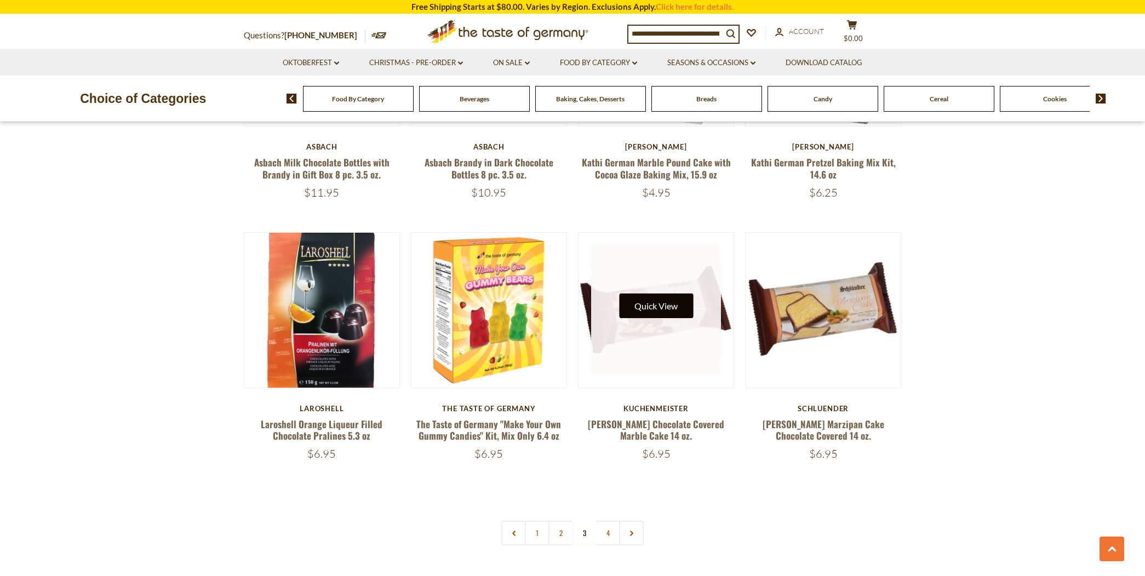
click at [655, 300] on button "Quick View" at bounding box center [656, 306] width 74 height 25
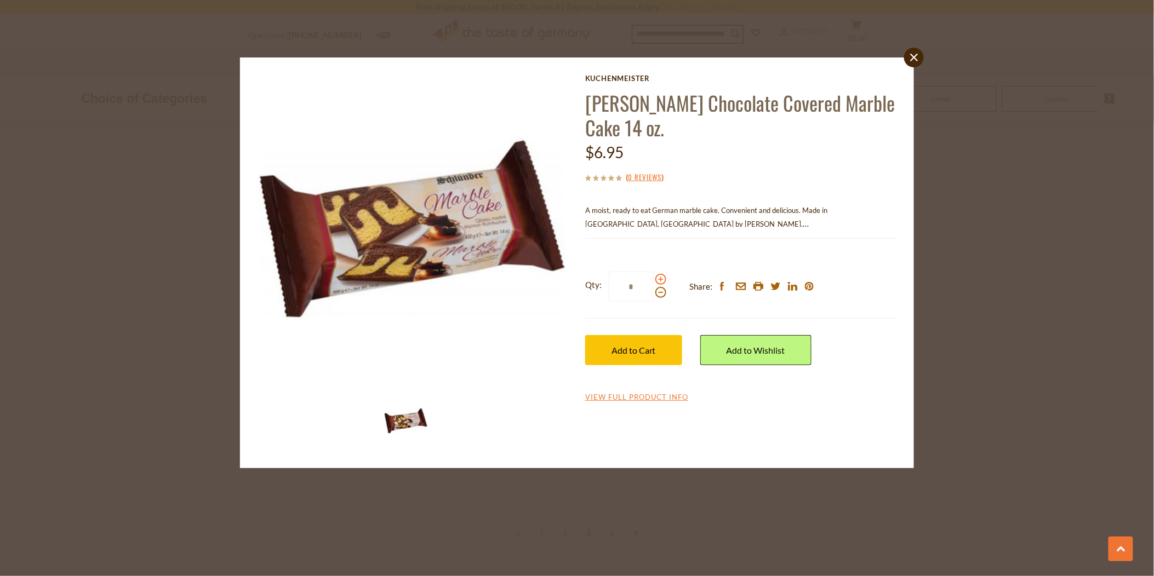
click at [660, 277] on span at bounding box center [660, 279] width 11 height 11
click at [654, 277] on input "*" at bounding box center [631, 287] width 45 height 30
click at [660, 277] on span at bounding box center [660, 279] width 11 height 11
click at [654, 277] on input "*" at bounding box center [631, 287] width 45 height 30
type input "*"
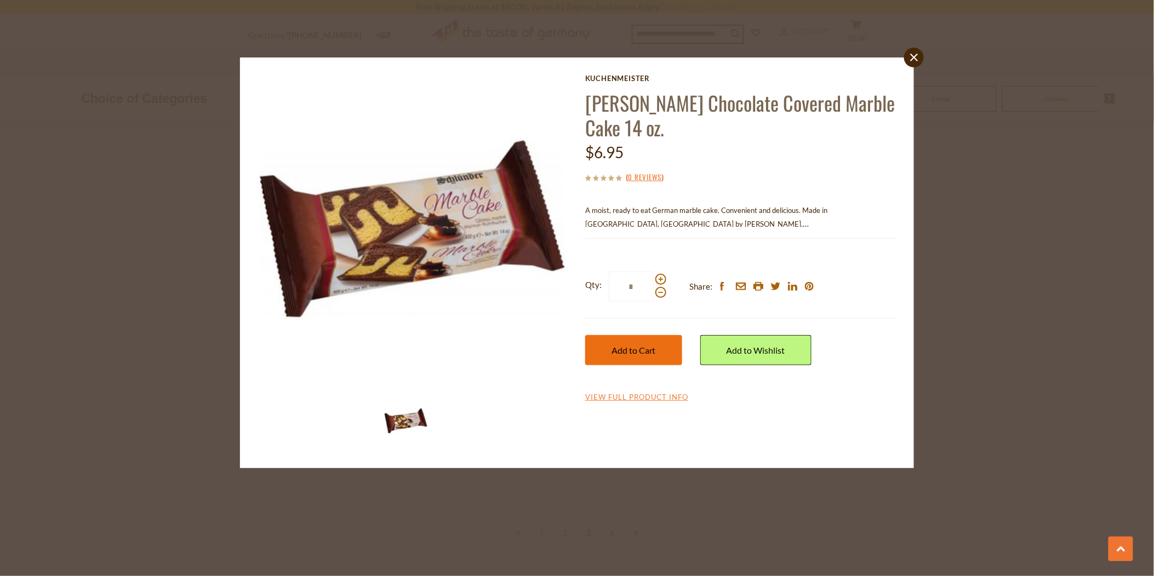
click at [647, 349] on span "Add to Cart" at bounding box center [634, 350] width 44 height 10
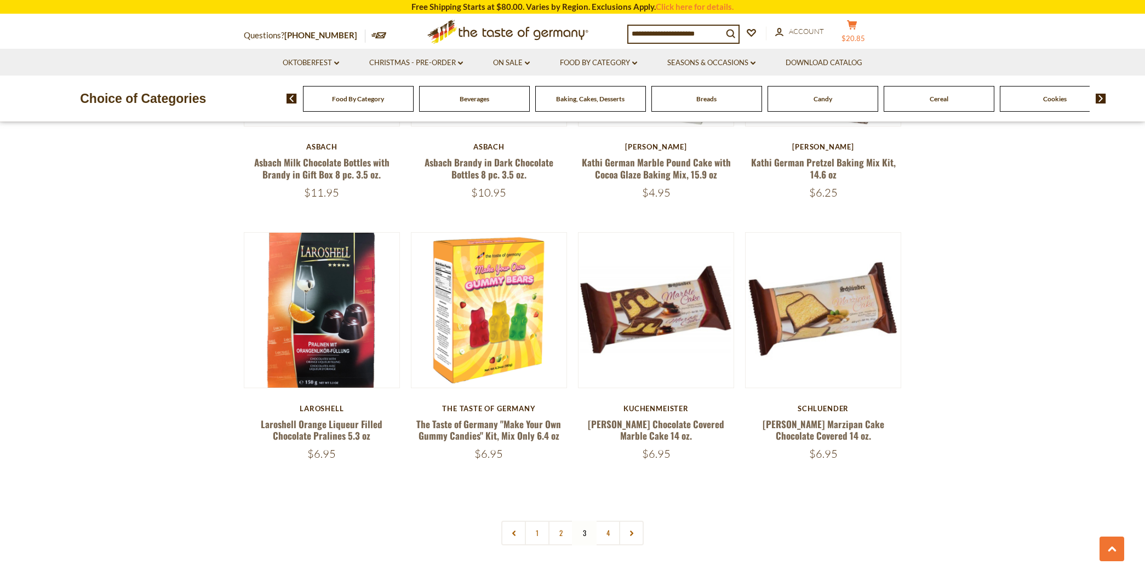
click at [855, 20] on icon "cart" at bounding box center [852, 24] width 10 height 9
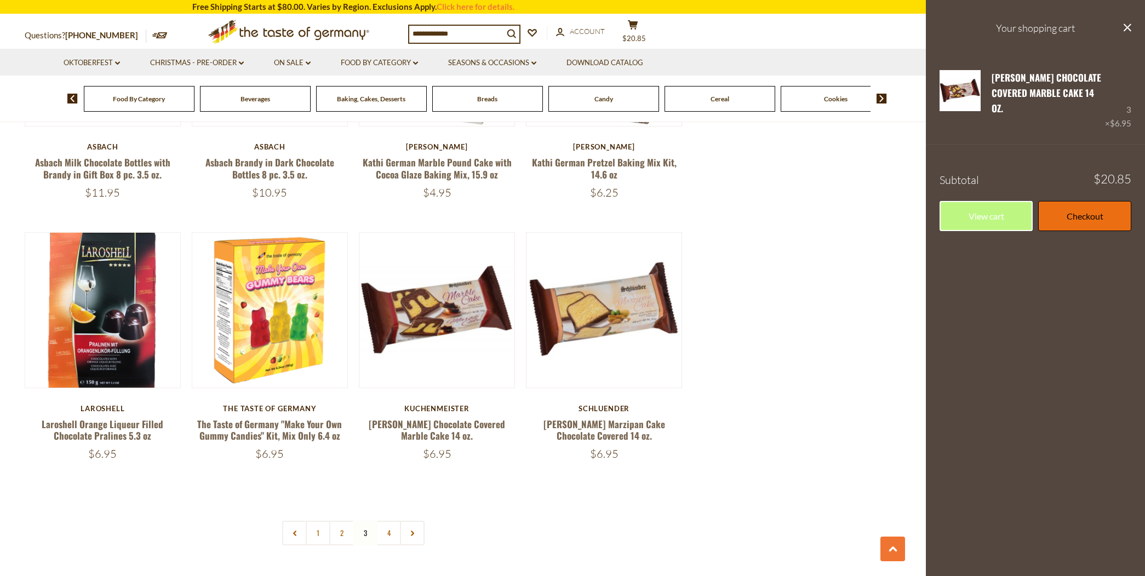
click at [1080, 201] on link "Checkout" at bounding box center [1084, 216] width 93 height 30
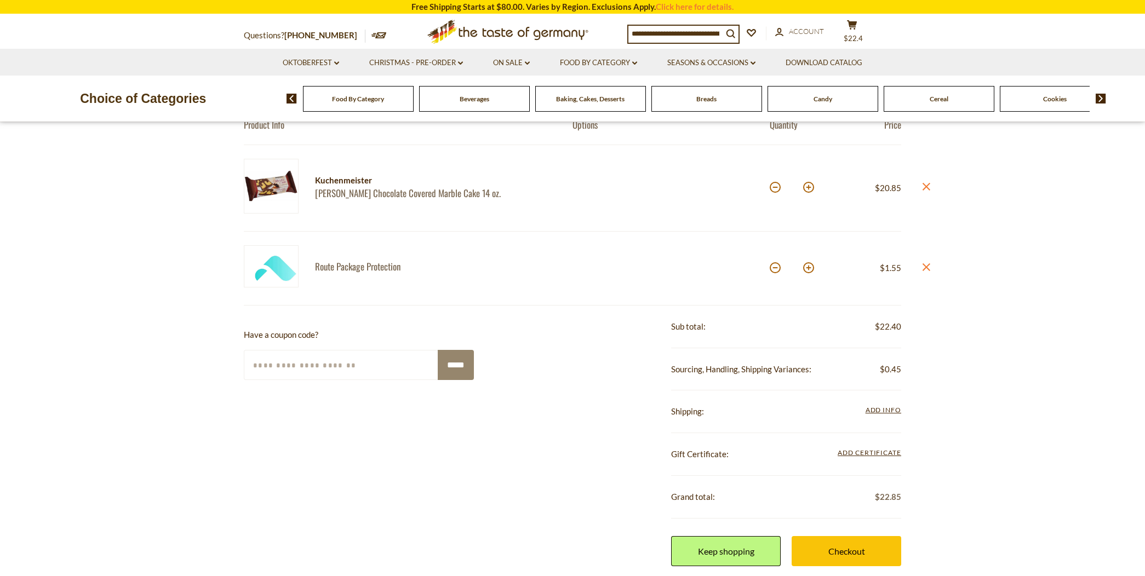
scroll to position [243, 0]
